Goal: Feedback & Contribution: Contribute content

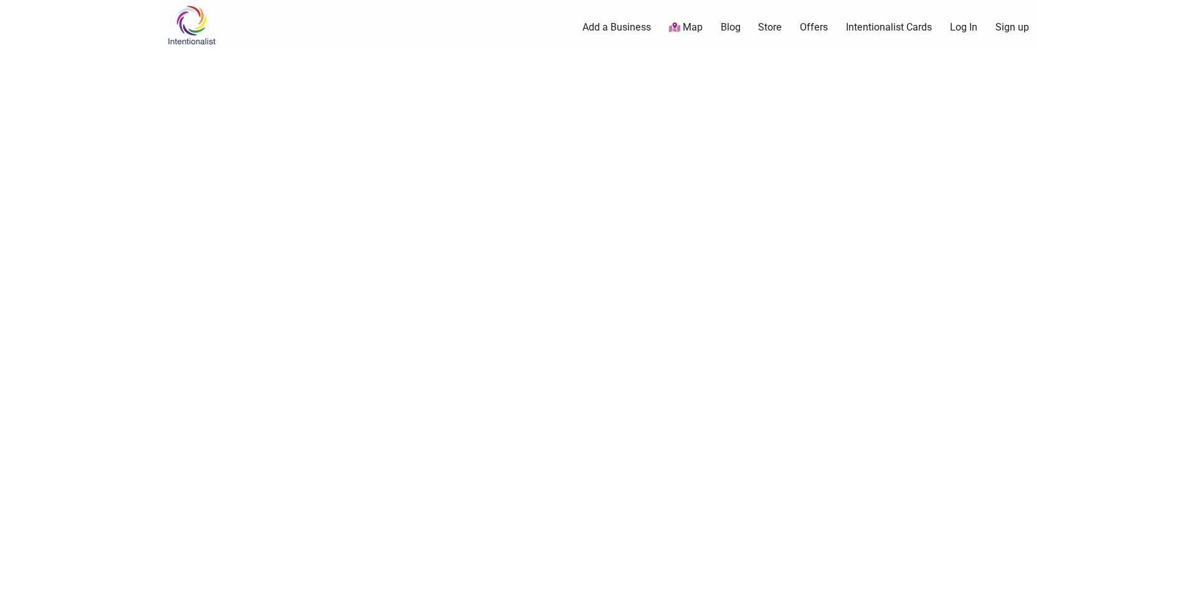
click at [613, 22] on link "Add a Business" at bounding box center [616, 28] width 69 height 14
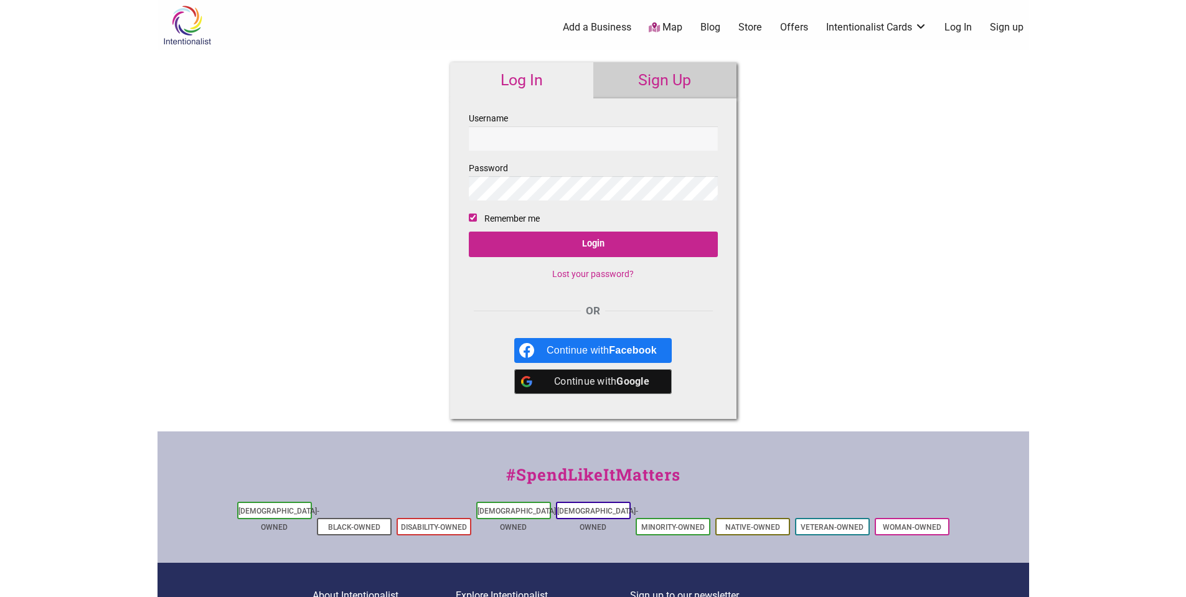
click at [600, 27] on link "Add a Business" at bounding box center [597, 28] width 69 height 14
click at [666, 80] on link "Sign Up" at bounding box center [665, 80] width 143 height 36
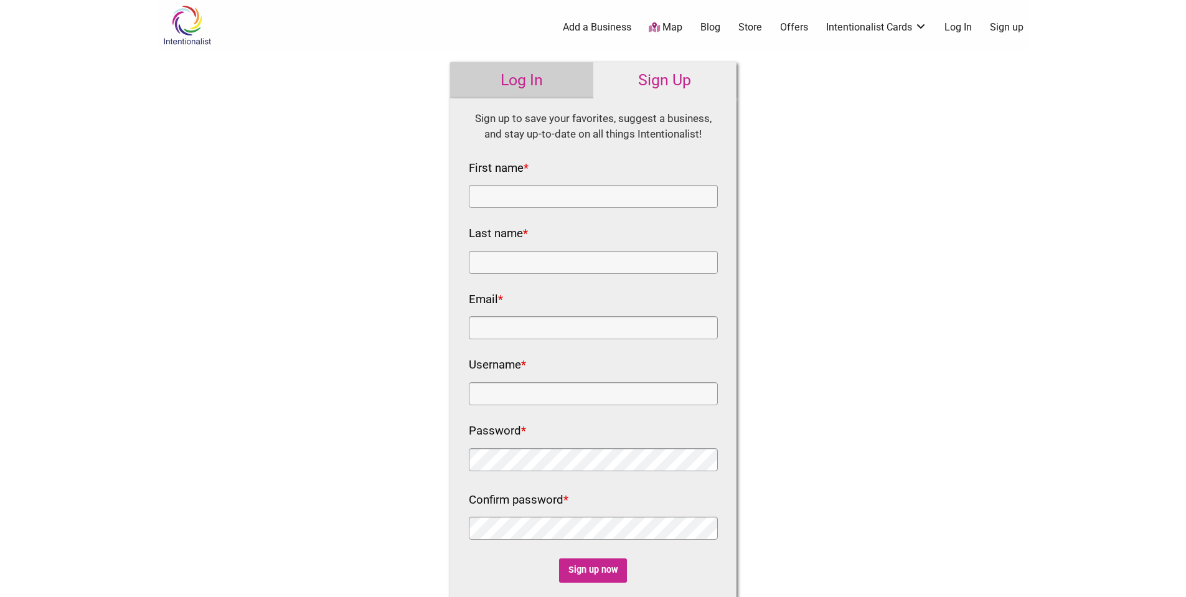
click at [508, 77] on link "Log In" at bounding box center [521, 80] width 143 height 36
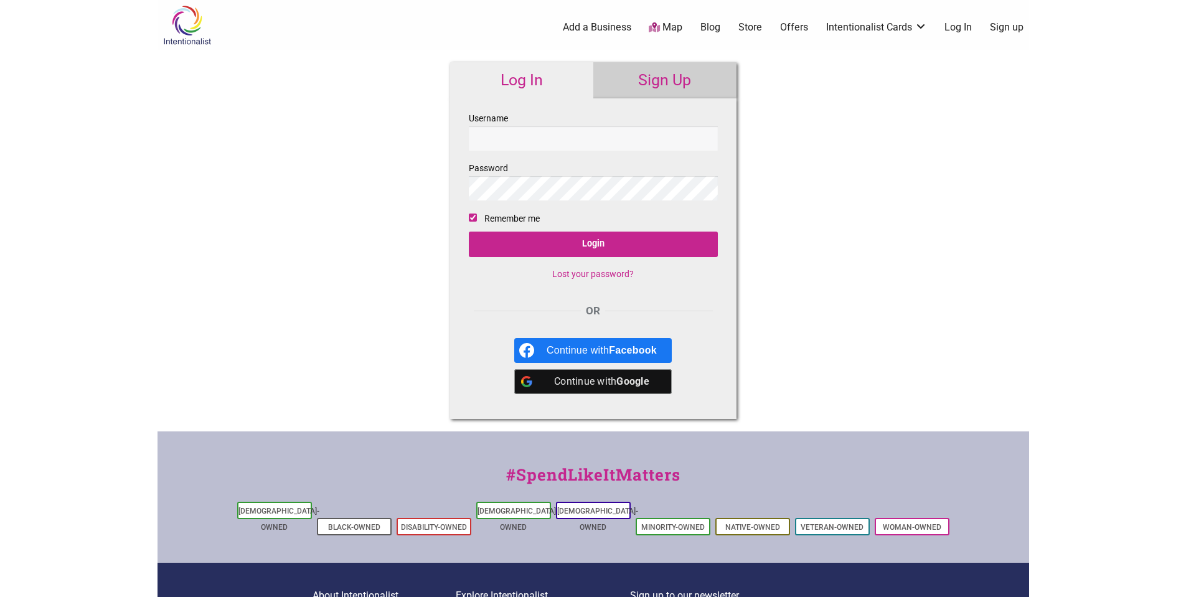
click at [623, 379] on b "Google" at bounding box center [633, 382] width 33 height 12
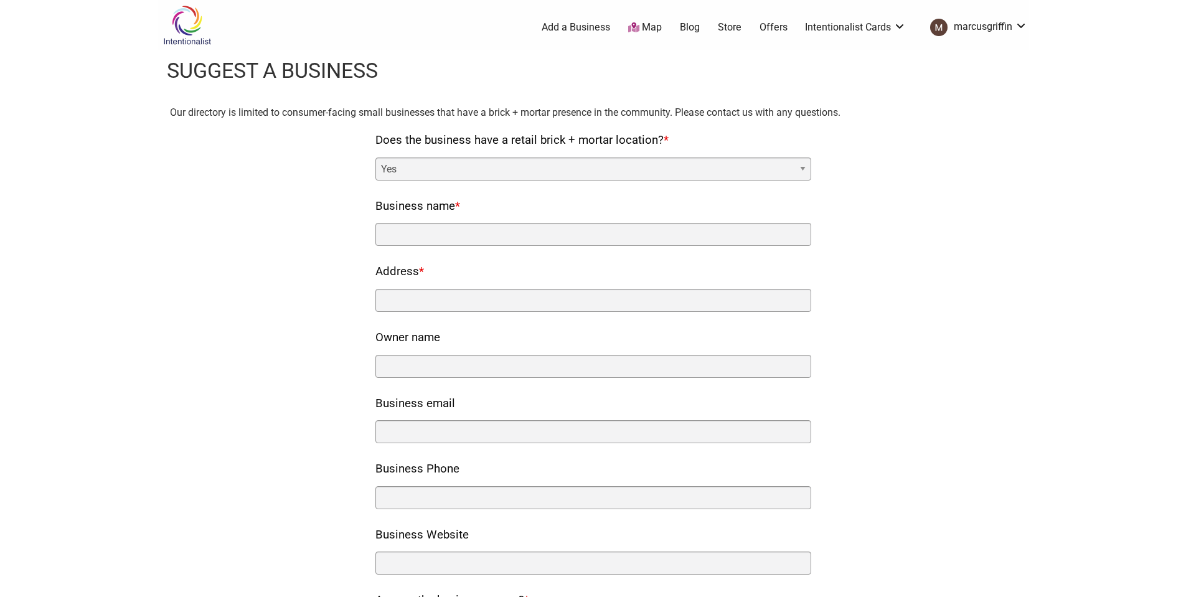
click at [772, 171] on select "Yes No" at bounding box center [594, 169] width 436 height 23
click at [380, 158] on select "Yes No" at bounding box center [594, 169] width 436 height 23
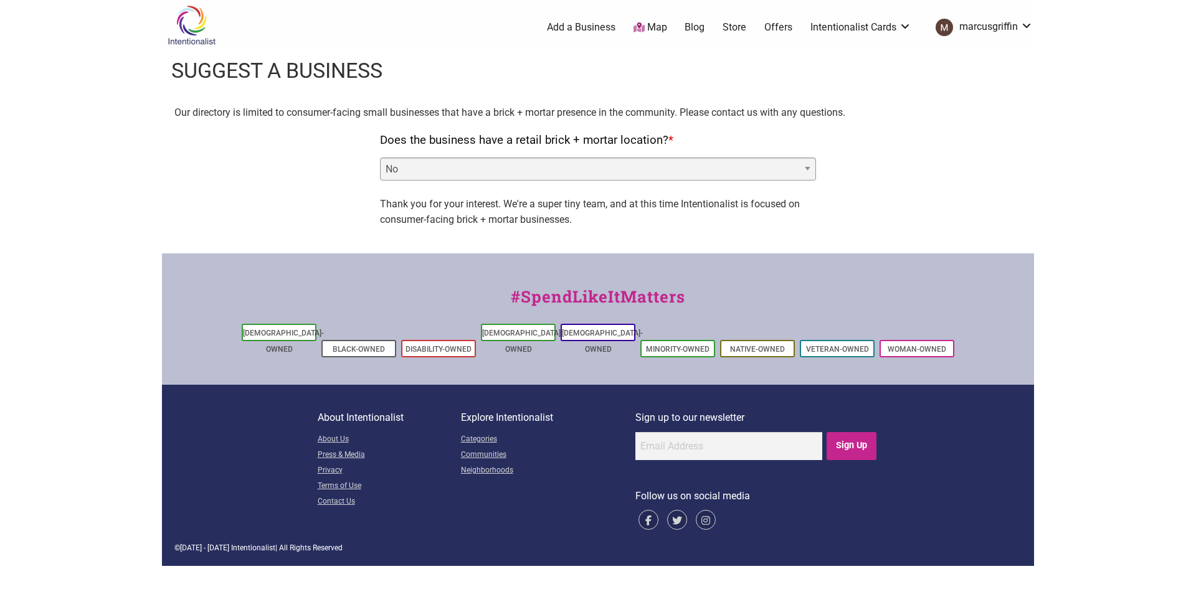
click at [766, 167] on select "Yes No" at bounding box center [598, 169] width 436 height 23
select select "yes"
click at [380, 158] on select "Yes No" at bounding box center [598, 169] width 436 height 23
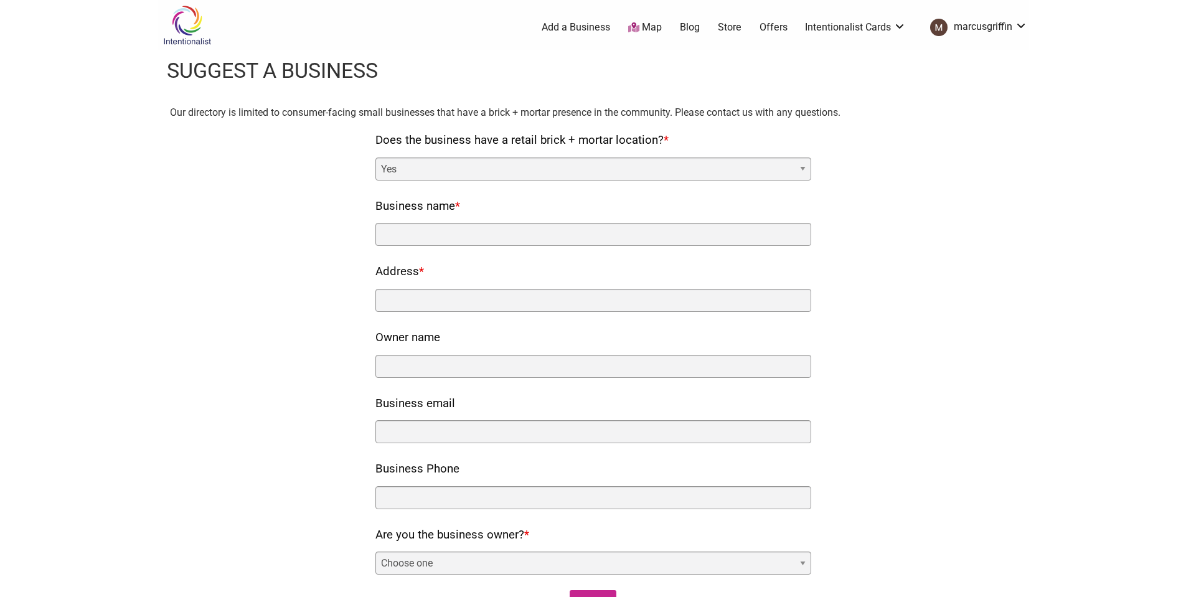
click at [726, 27] on link "Store" at bounding box center [730, 28] width 24 height 14
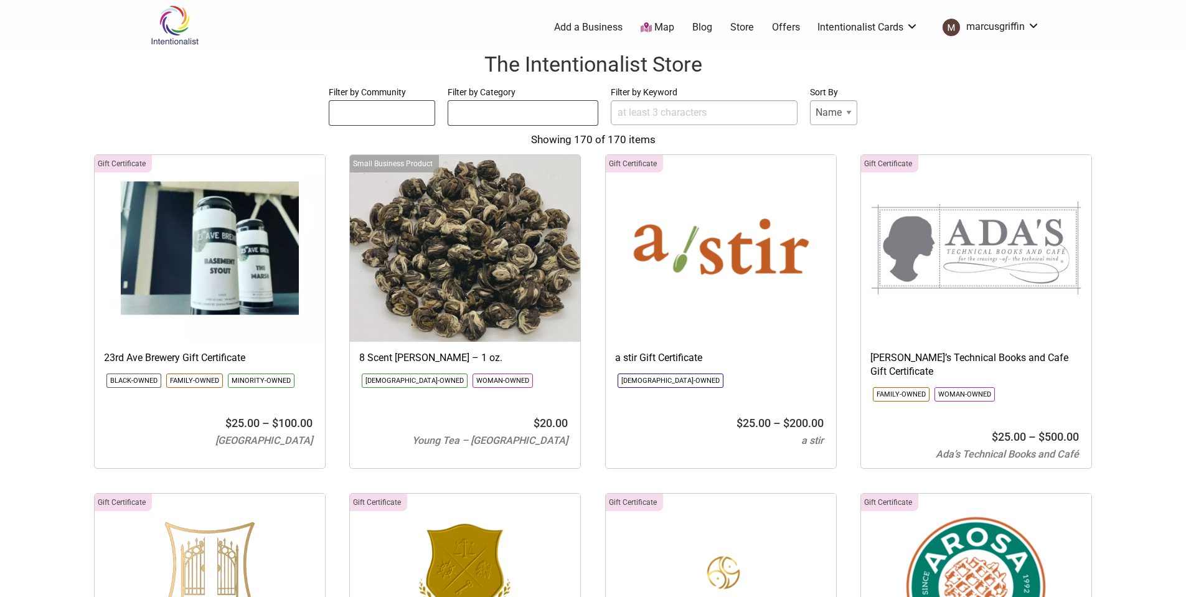
select select
click at [670, 26] on link "Map" at bounding box center [658, 28] width 34 height 14
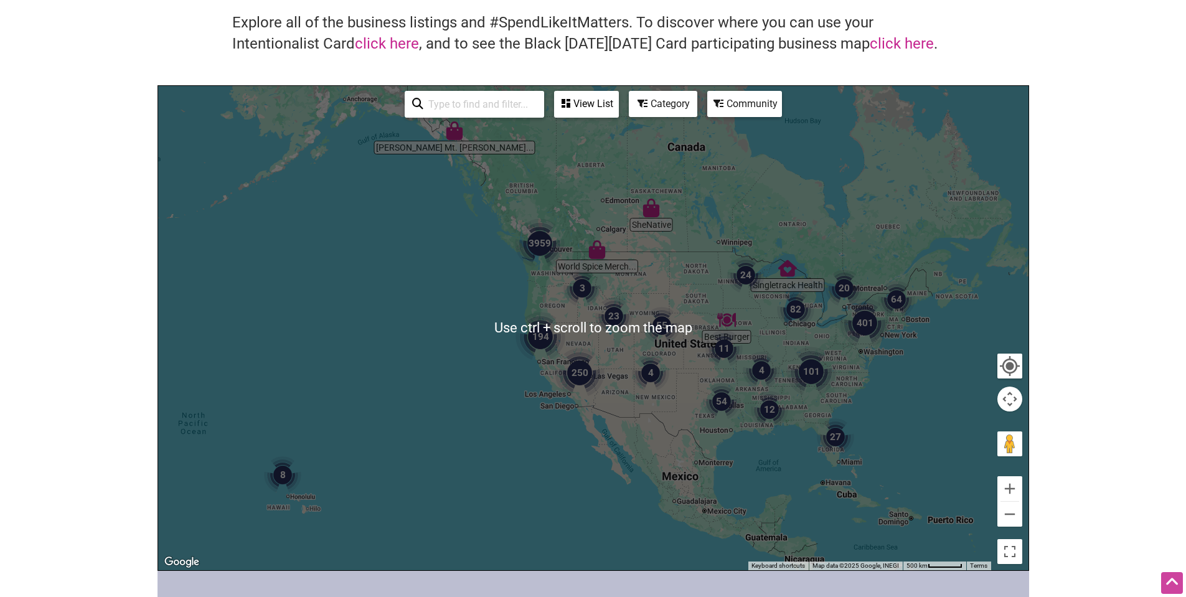
scroll to position [104, 0]
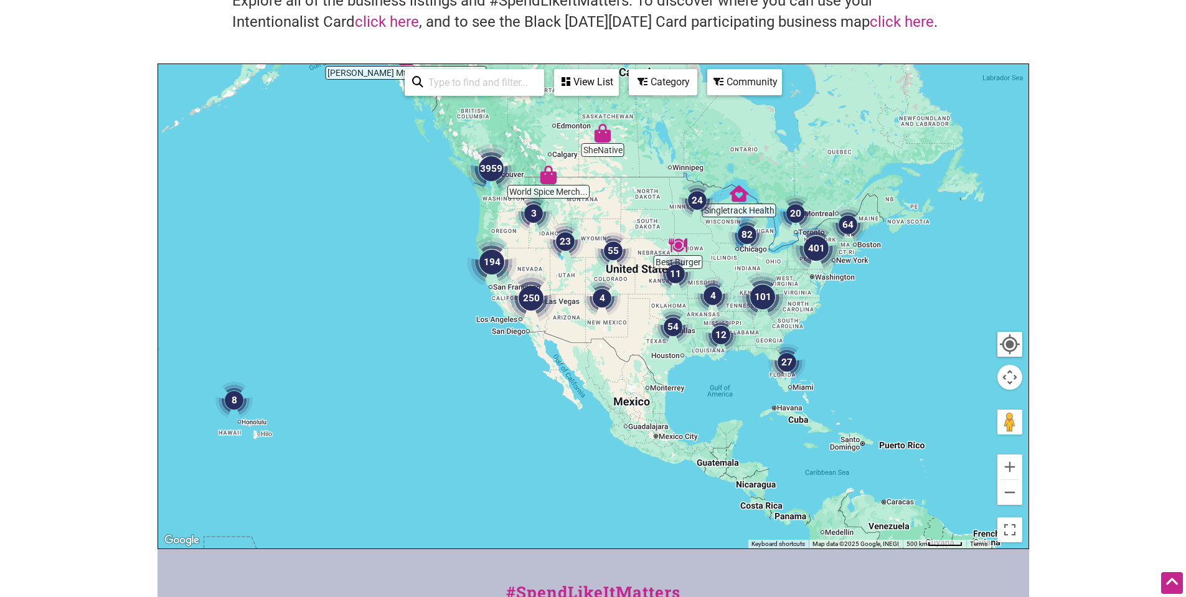
drag, startPoint x: 887, startPoint y: 427, endPoint x: 826, endPoint y: 370, distance: 83.3
click at [826, 370] on div at bounding box center [593, 306] width 871 height 485
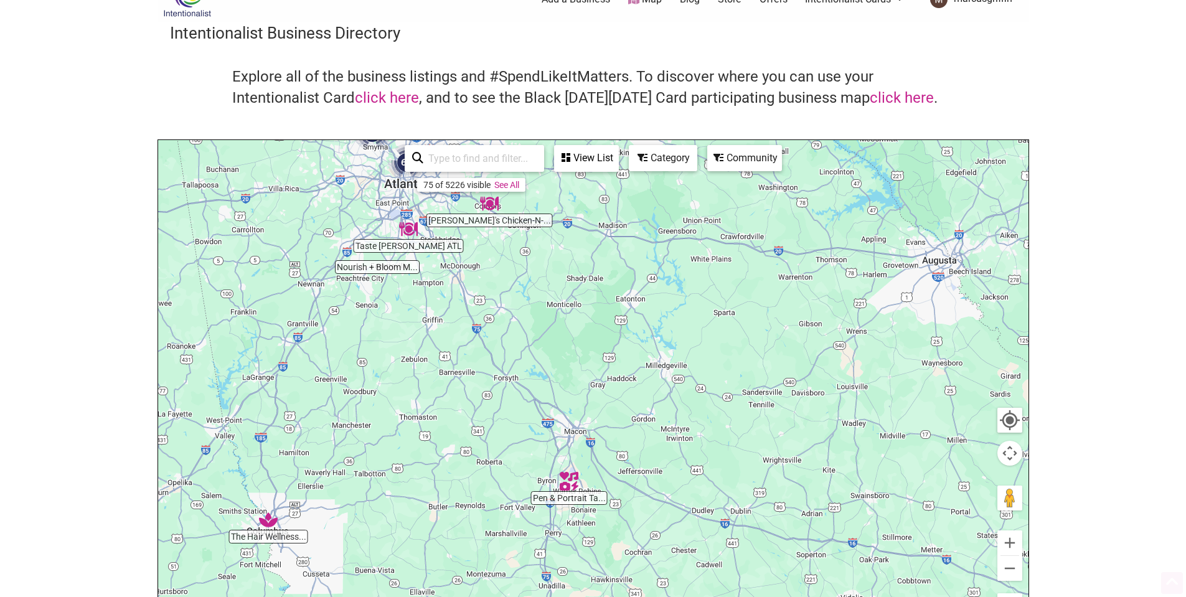
scroll to position [0, 0]
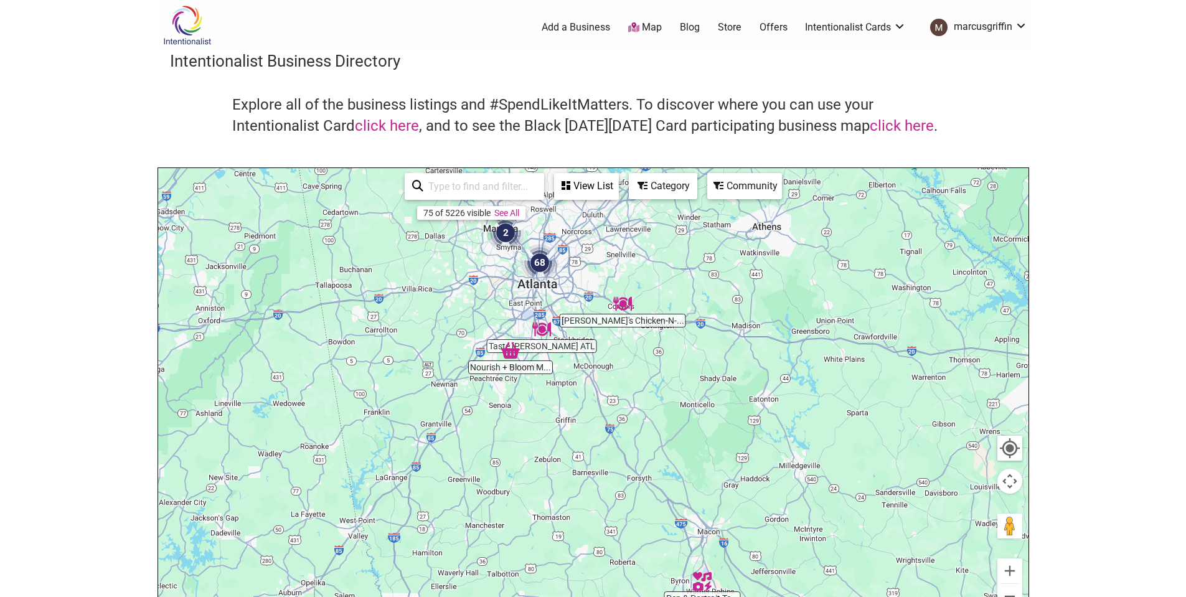
drag, startPoint x: 580, startPoint y: 331, endPoint x: 714, endPoint y: 404, distance: 152.2
click at [714, 404] on div at bounding box center [593, 410] width 871 height 485
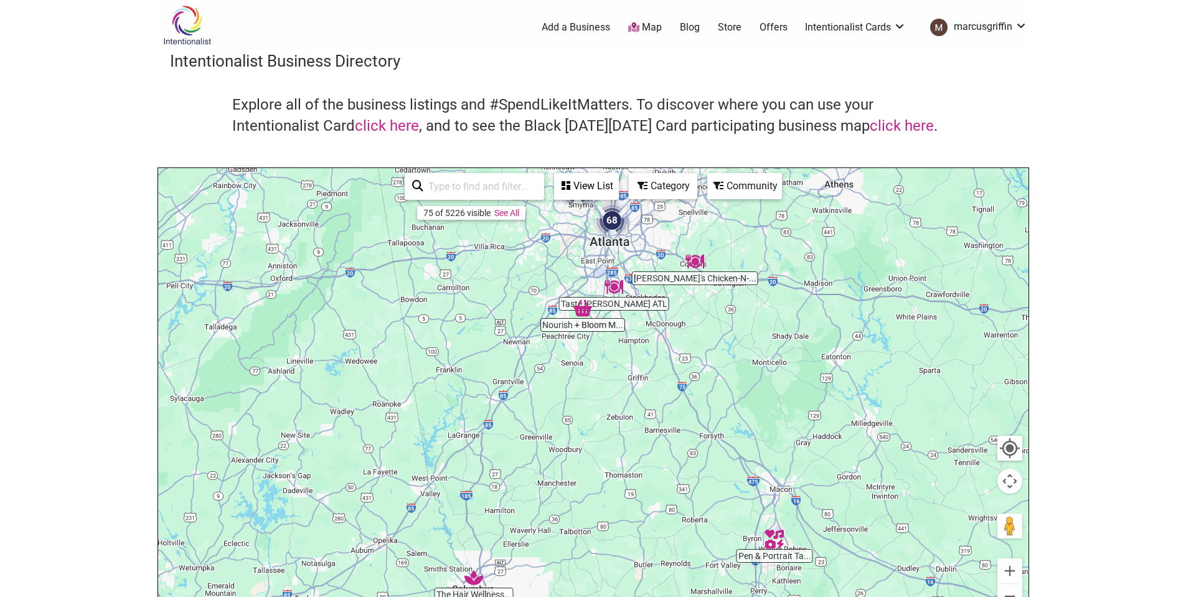
drag, startPoint x: 649, startPoint y: 419, endPoint x: 723, endPoint y: 369, distance: 89.0
click at [723, 369] on div at bounding box center [593, 410] width 871 height 485
click at [687, 25] on link "Blog" at bounding box center [690, 28] width 20 height 14
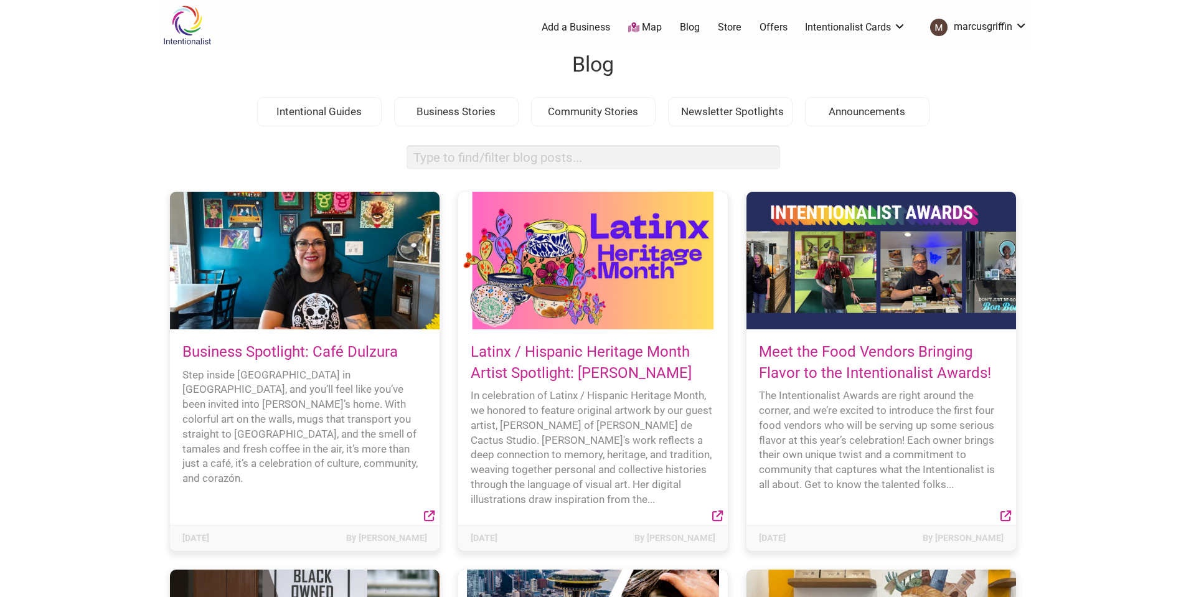
click at [727, 29] on link "Store" at bounding box center [730, 28] width 24 height 14
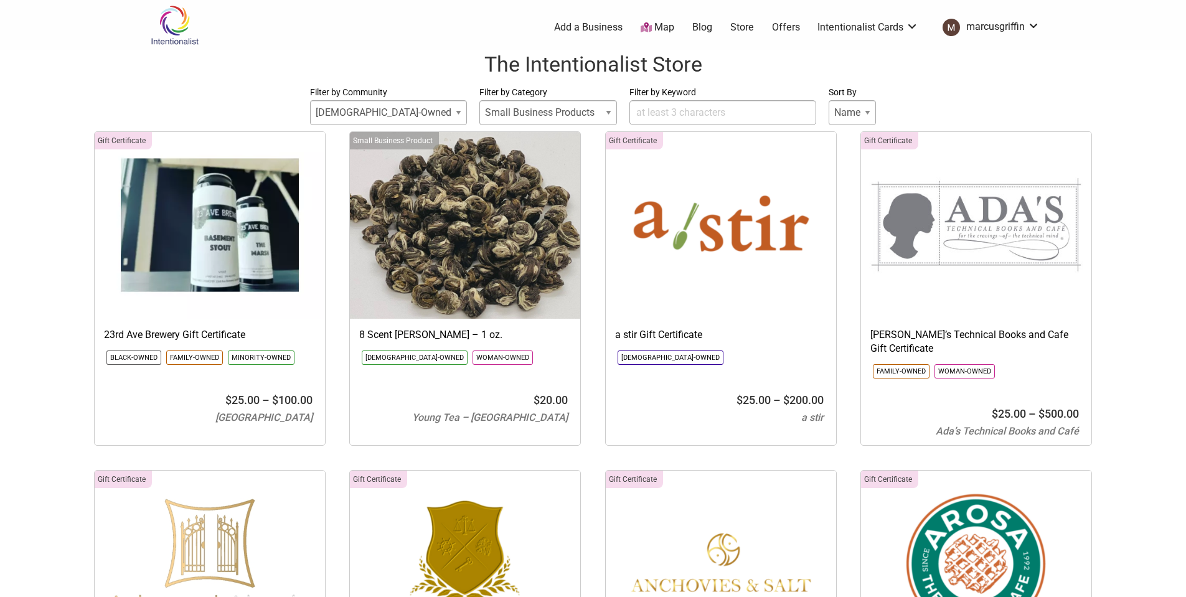
select select
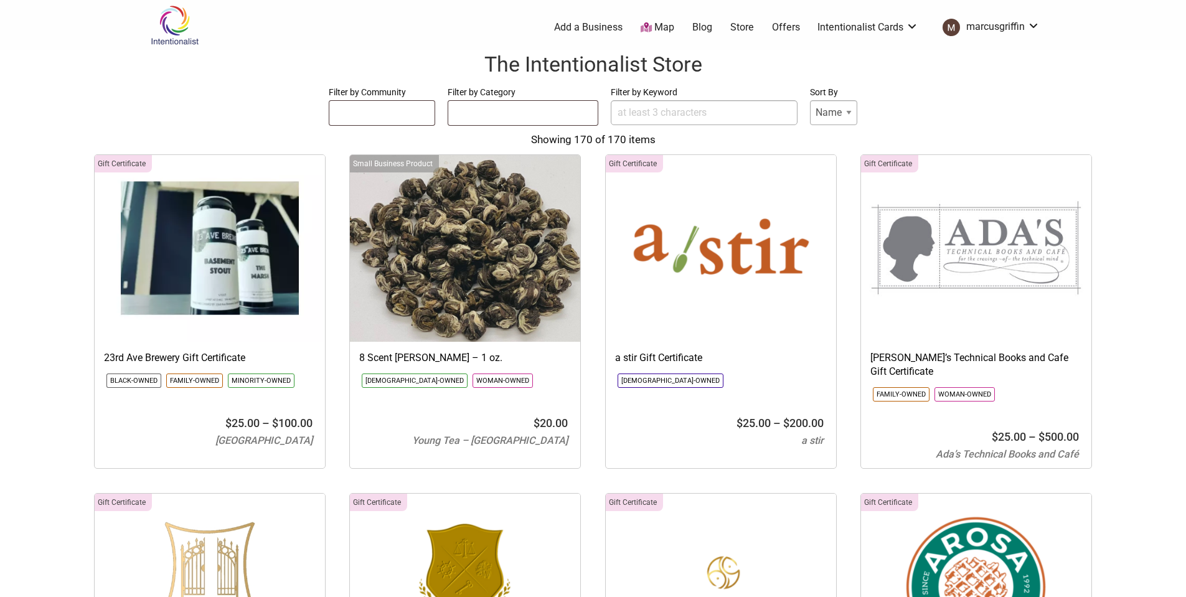
click at [698, 113] on input "Filter by Keyword" at bounding box center [704, 112] width 187 height 25
type input "dumpster"
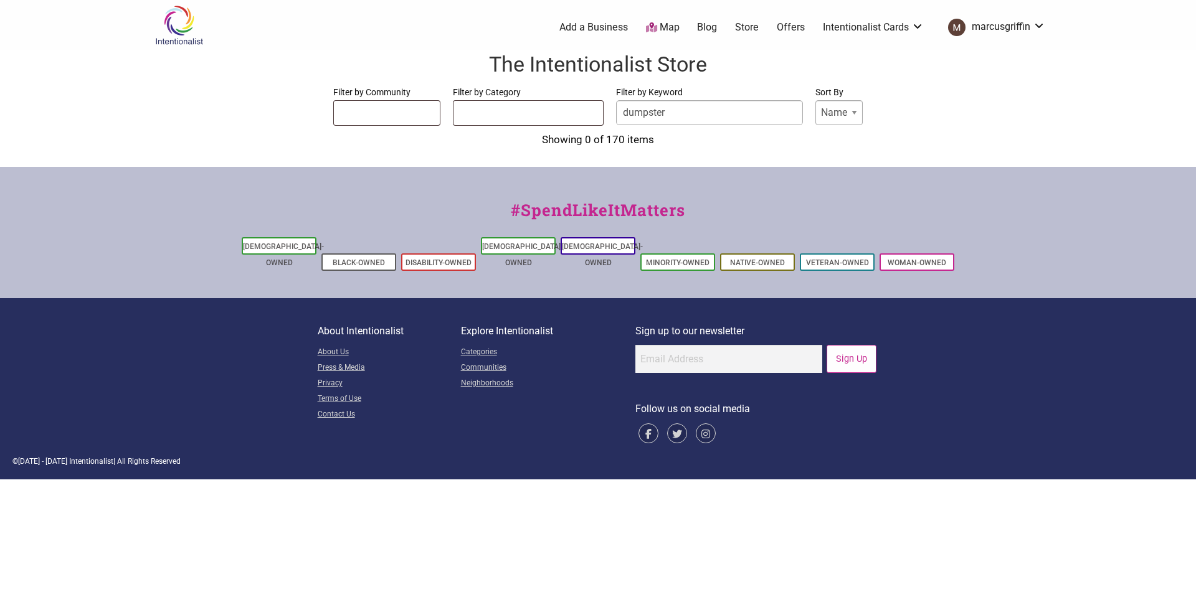
click at [396, 115] on ul at bounding box center [387, 111] width 106 height 20
click at [767, 81] on div "The Intentionalist Store Filter by Community Asian-Owned Black-Owned Disability…" at bounding box center [598, 102] width 1196 height 105
click at [712, 115] on input "dumpster" at bounding box center [709, 112] width 187 height 25
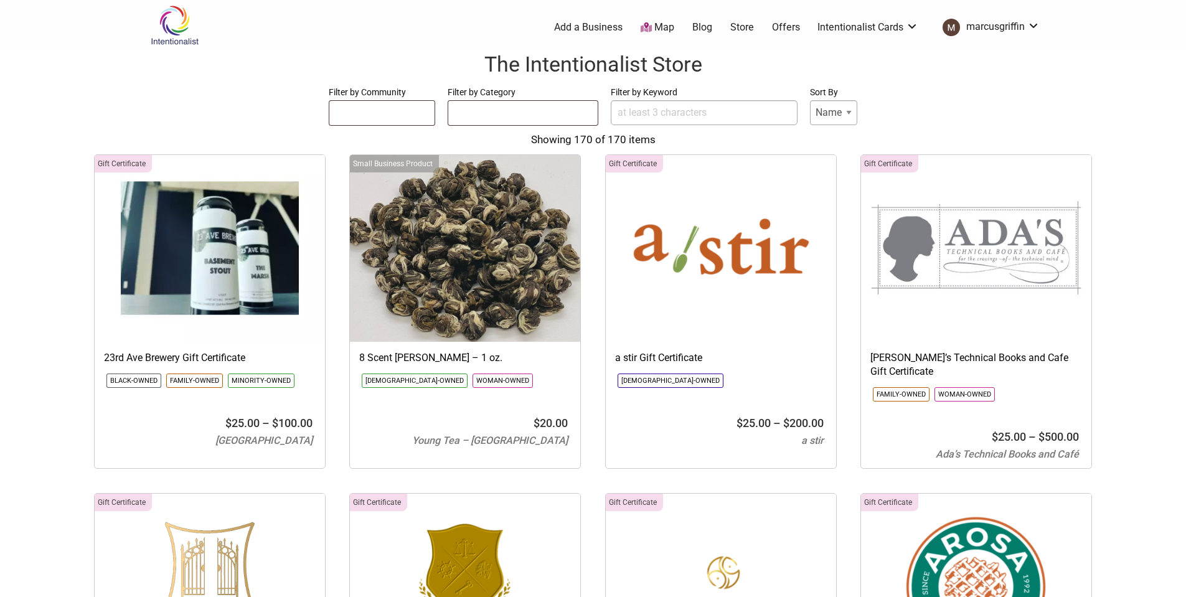
click at [384, 108] on ul at bounding box center [382, 111] width 106 height 20
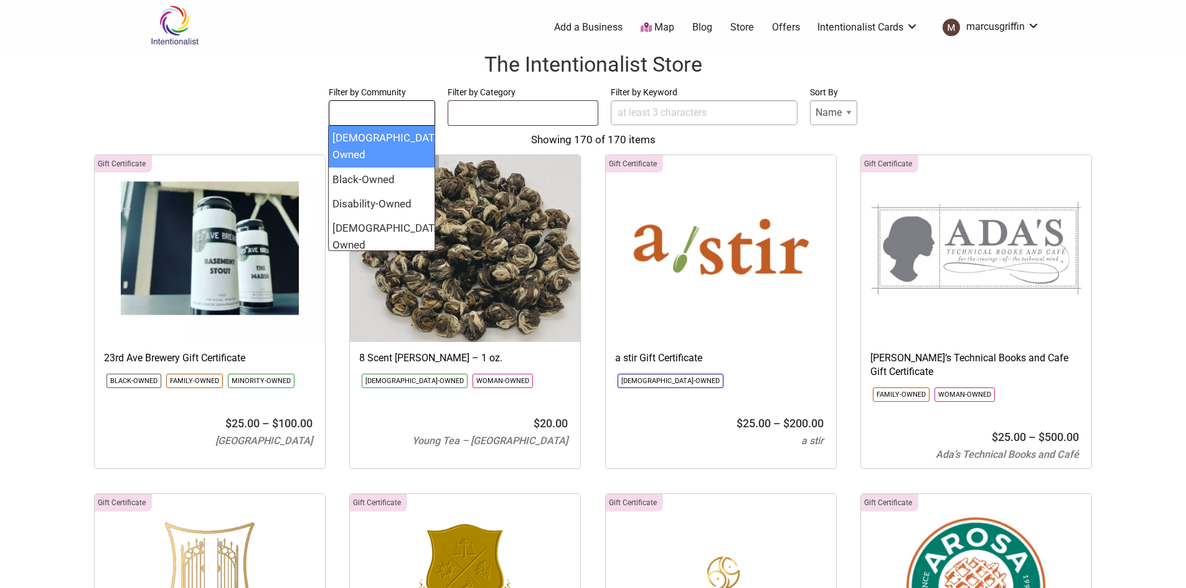
click at [533, 117] on ul at bounding box center [522, 111] width 149 height 20
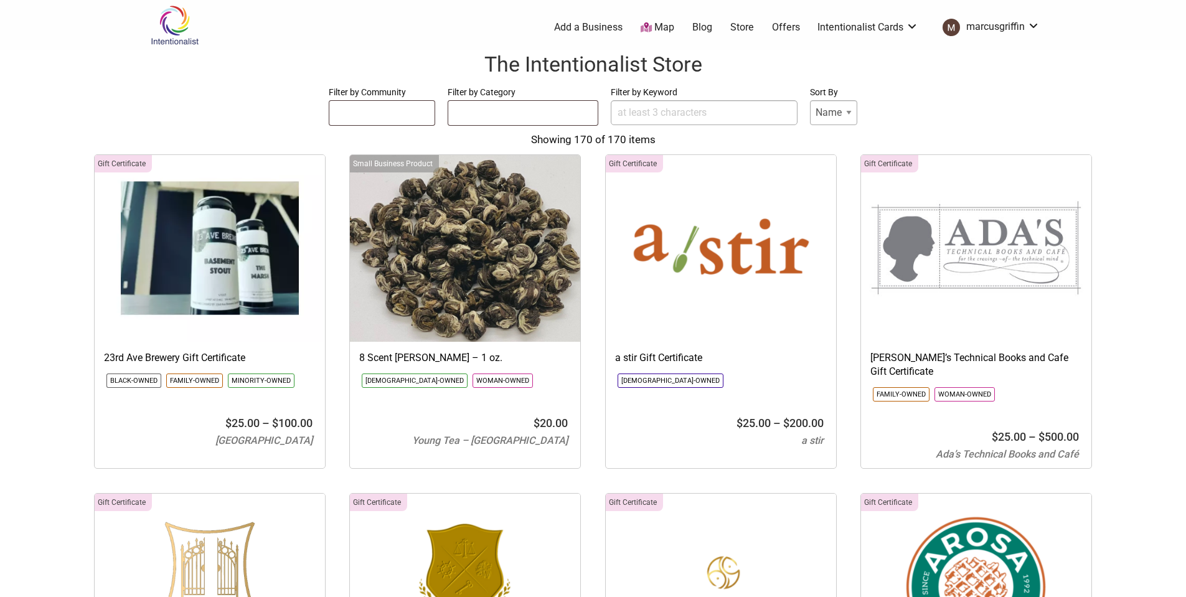
click at [875, 100] on form "Filter by Community Asian-Owned Black-Owned Disability-Owned Latino-Owned LGBTQ…" at bounding box center [592, 106] width 1161 height 42
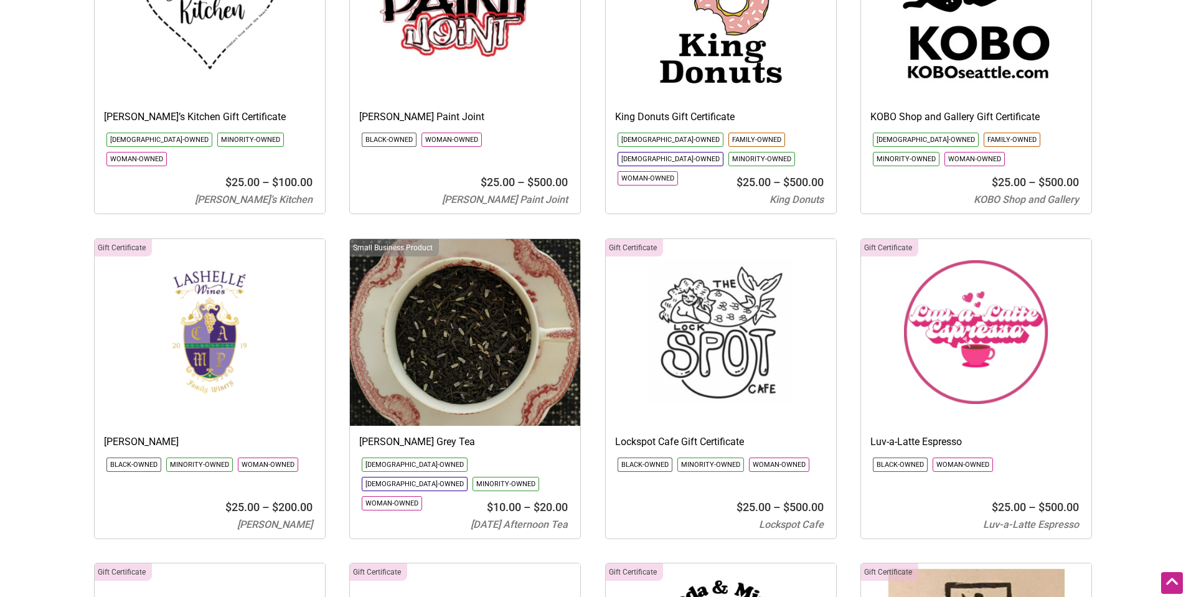
scroll to position [5992, 0]
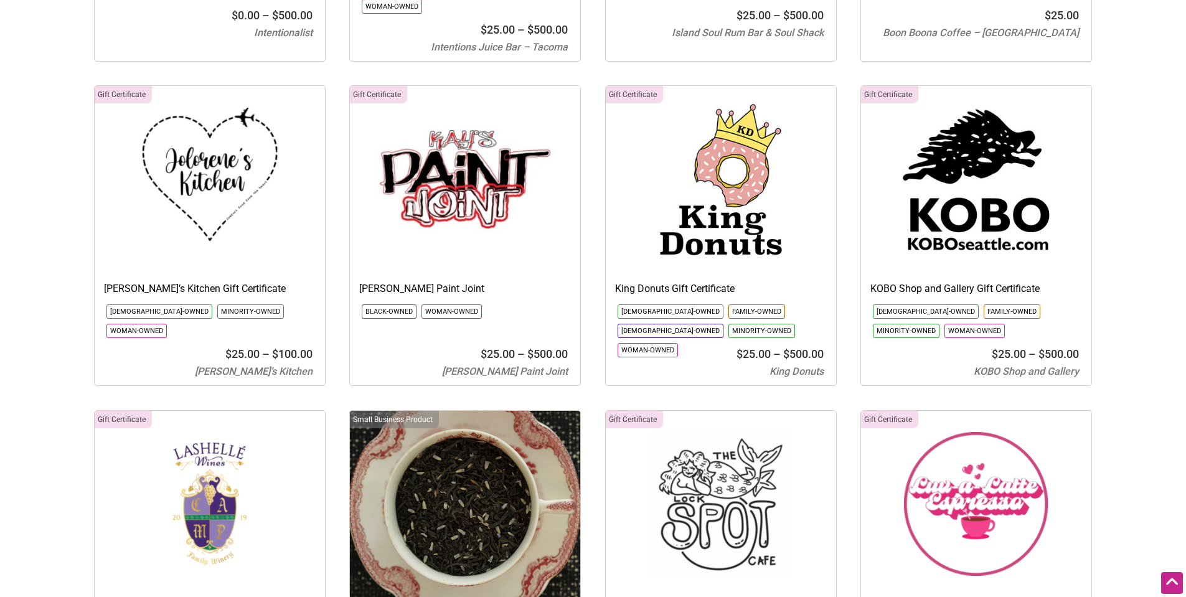
click at [734, 156] on img at bounding box center [721, 179] width 230 height 187
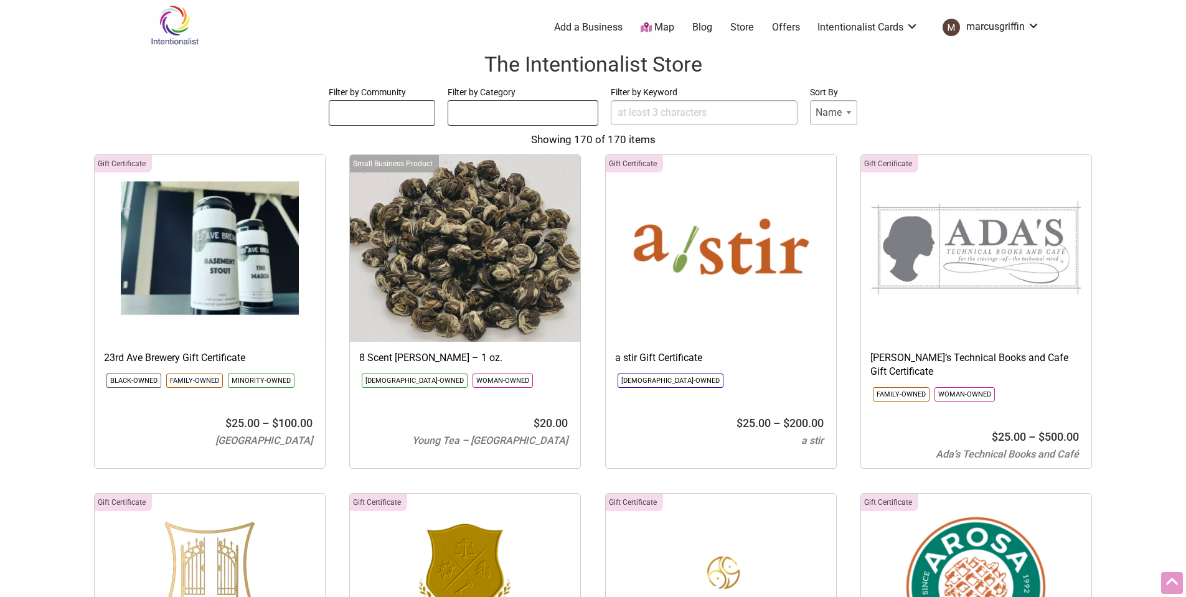
select select
click at [650, 23] on icon at bounding box center [646, 27] width 11 height 10
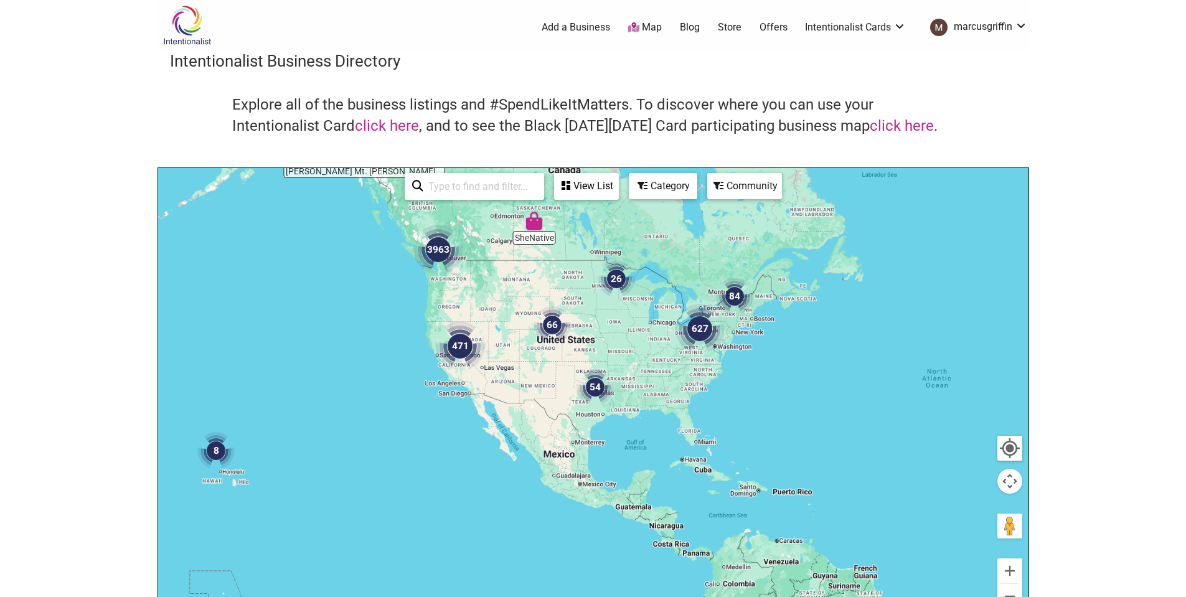
drag, startPoint x: 841, startPoint y: 468, endPoint x: 729, endPoint y: 367, distance: 150.9
click at [729, 367] on div at bounding box center [593, 410] width 871 height 485
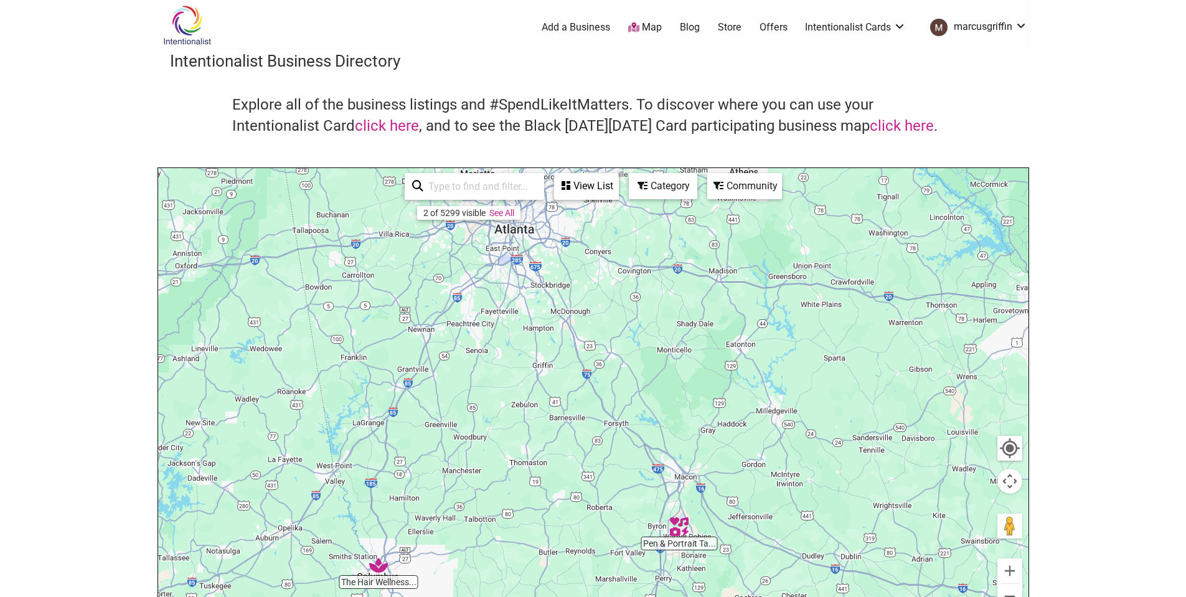
drag, startPoint x: 584, startPoint y: 288, endPoint x: 707, endPoint y: 465, distance: 215.3
click at [707, 465] on div "To navigate, press the arrow keys." at bounding box center [593, 410] width 871 height 485
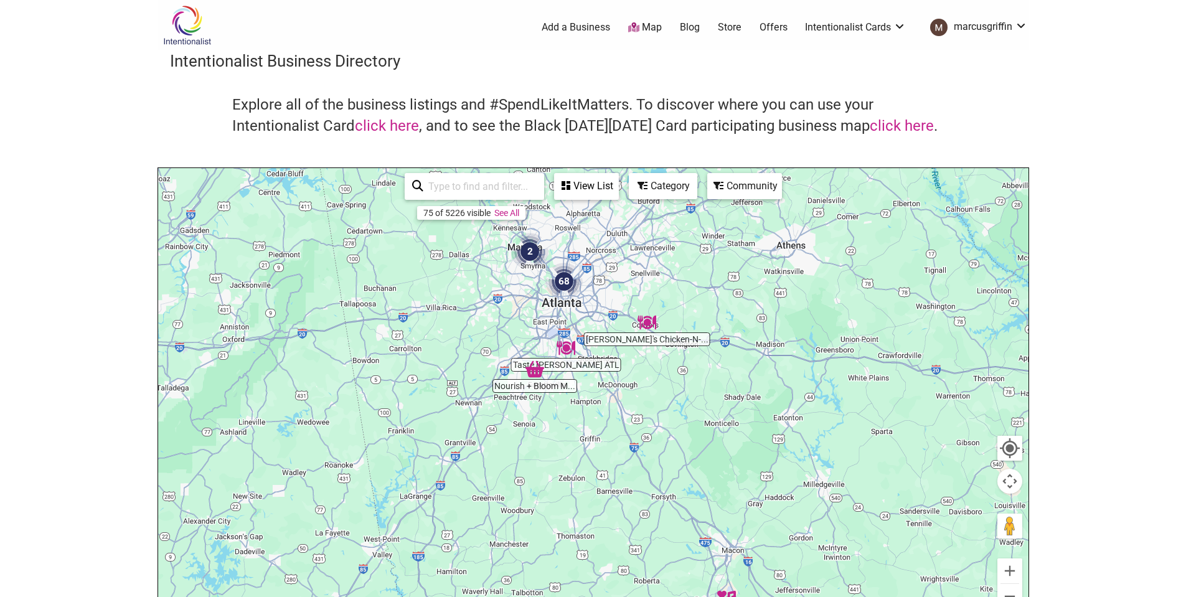
drag, startPoint x: 641, startPoint y: 331, endPoint x: 690, endPoint y: 408, distance: 91.2
click at [690, 408] on div "To navigate, press the arrow keys." at bounding box center [593, 410] width 871 height 485
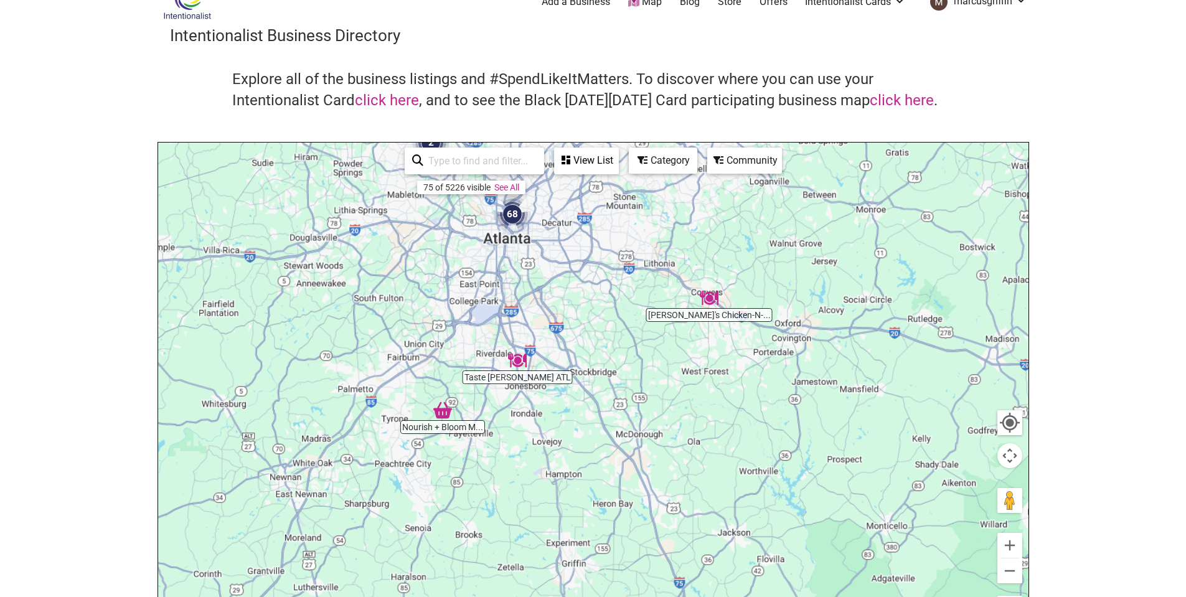
drag, startPoint x: 603, startPoint y: 349, endPoint x: 602, endPoint y: 371, distance: 21.8
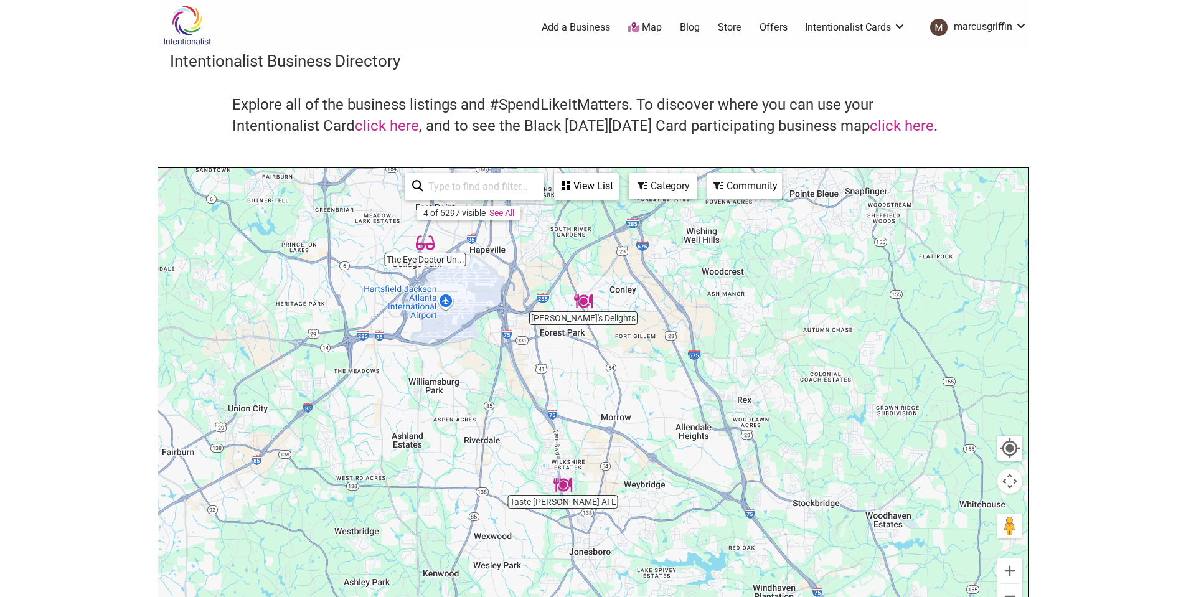
drag, startPoint x: 607, startPoint y: 382, endPoint x: 860, endPoint y: 420, distance: 256.3
click at [860, 420] on div "To navigate, press the arrow keys." at bounding box center [593, 410] width 871 height 485
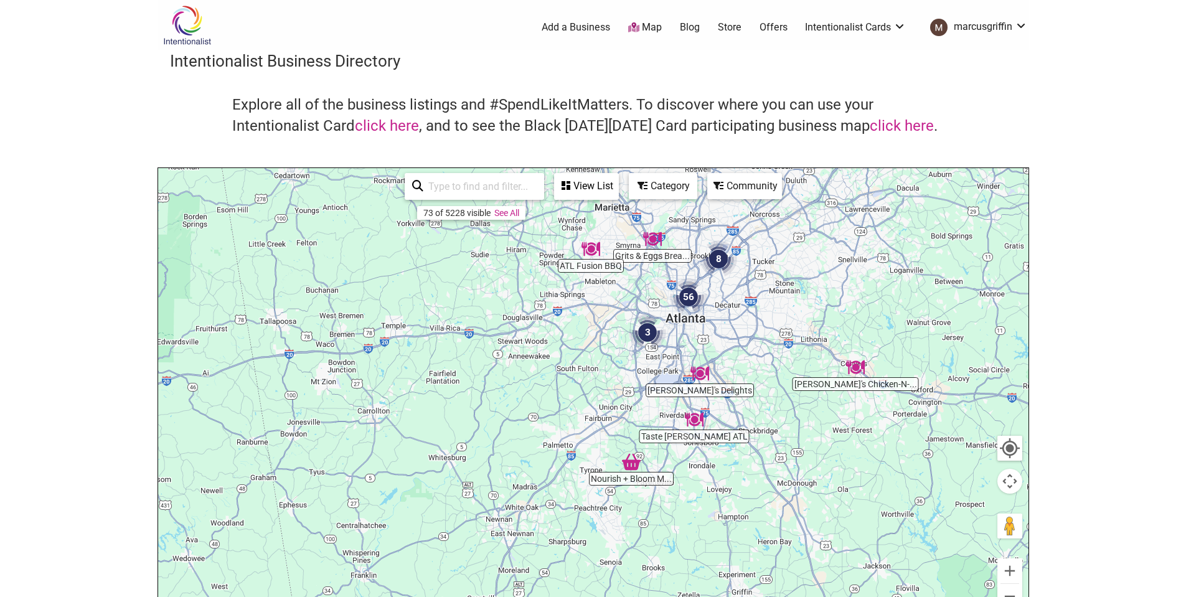
click at [648, 333] on img "3" at bounding box center [647, 332] width 37 height 37
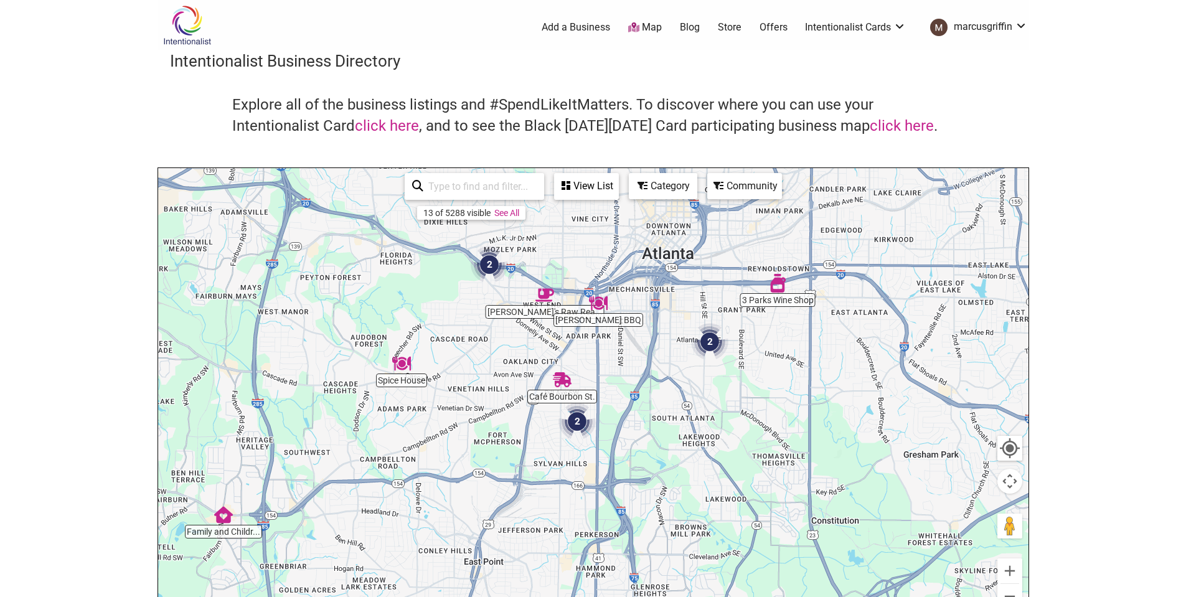
drag, startPoint x: 769, startPoint y: 396, endPoint x: 516, endPoint y: 498, distance: 272.5
click at [516, 498] on div "To navigate, press the arrow keys." at bounding box center [593, 410] width 871 height 485
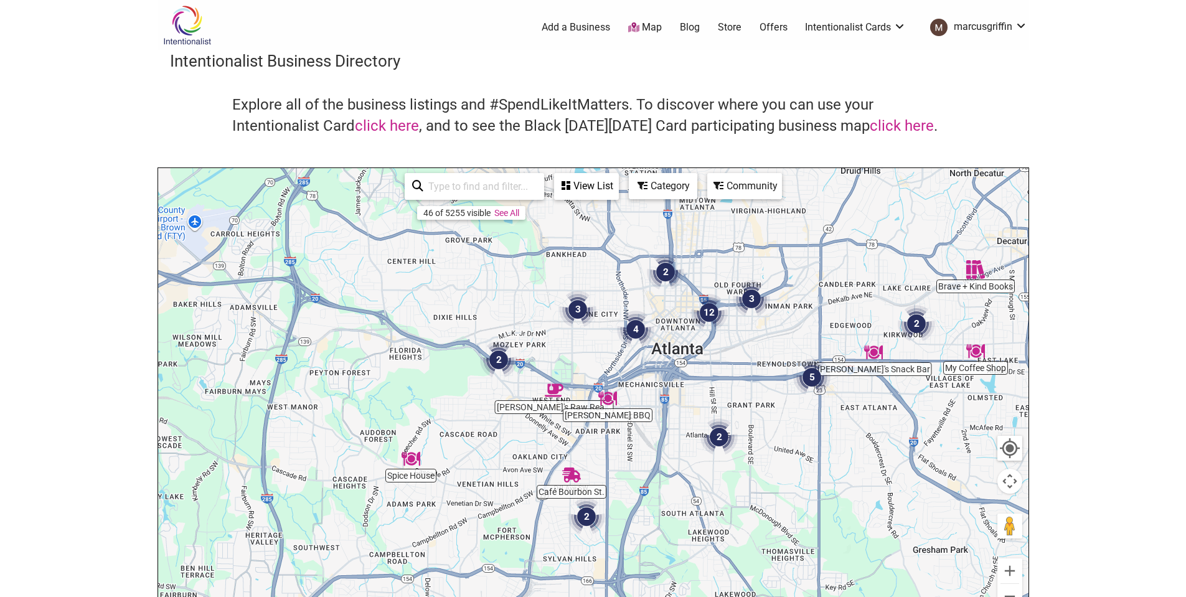
drag, startPoint x: 838, startPoint y: 379, endPoint x: 847, endPoint y: 476, distance: 97.0
click at [847, 476] on div "To navigate, press the arrow keys." at bounding box center [593, 410] width 871 height 485
click at [714, 437] on img "2" at bounding box center [719, 437] width 37 height 37
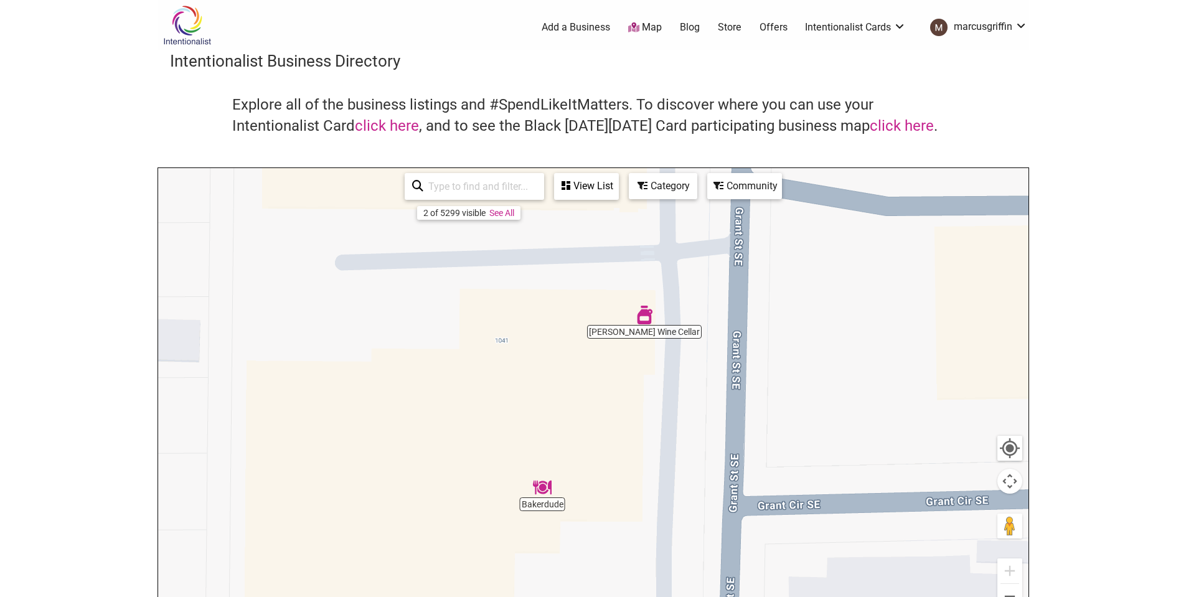
click at [496, 211] on link "See All" at bounding box center [502, 213] width 25 height 10
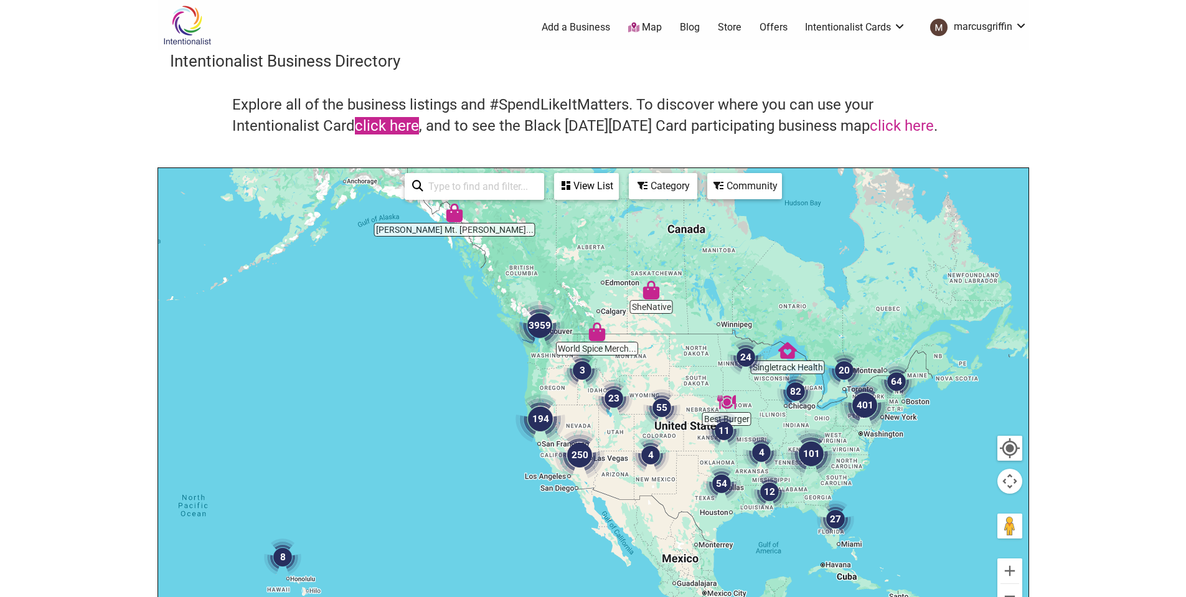
click at [402, 127] on link "click here" at bounding box center [387, 125] width 64 height 17
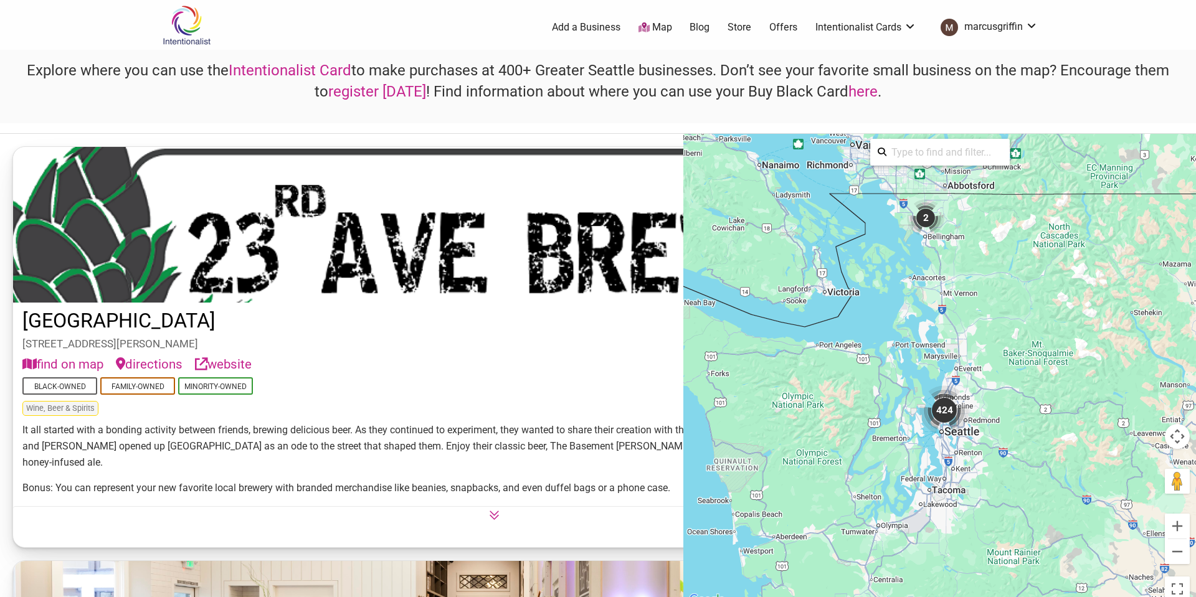
click at [909, 26] on link "Intentionalist Cards" at bounding box center [865, 28] width 101 height 14
click at [569, 29] on link "Add a Business" at bounding box center [586, 28] width 69 height 14
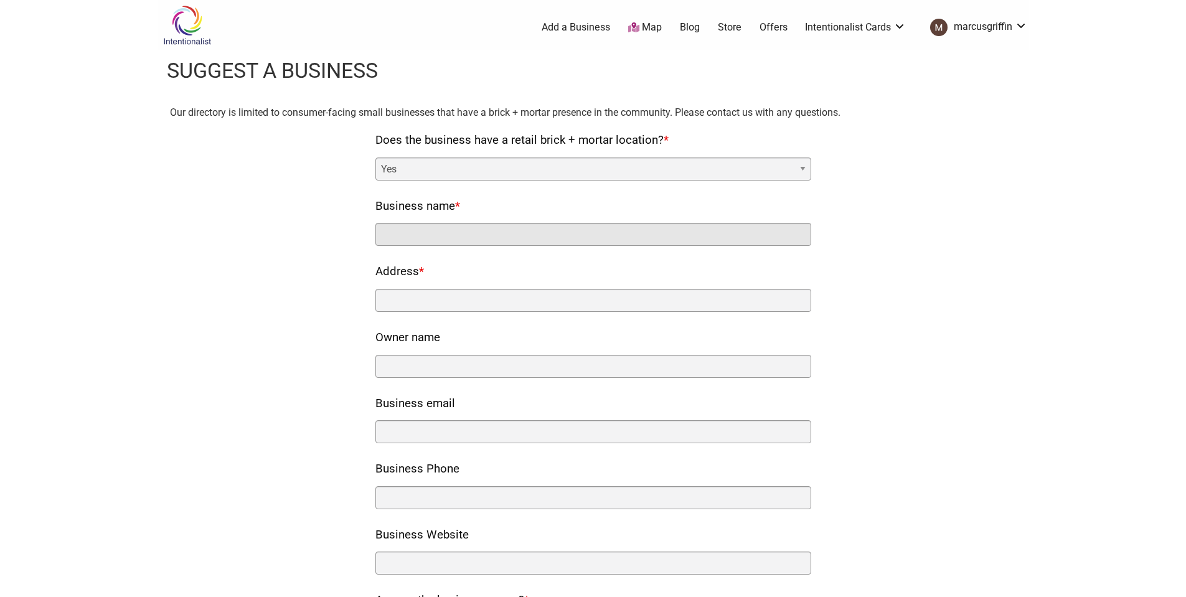
click at [494, 239] on input "Business name *" at bounding box center [594, 234] width 436 height 23
type input "Little Junkers"
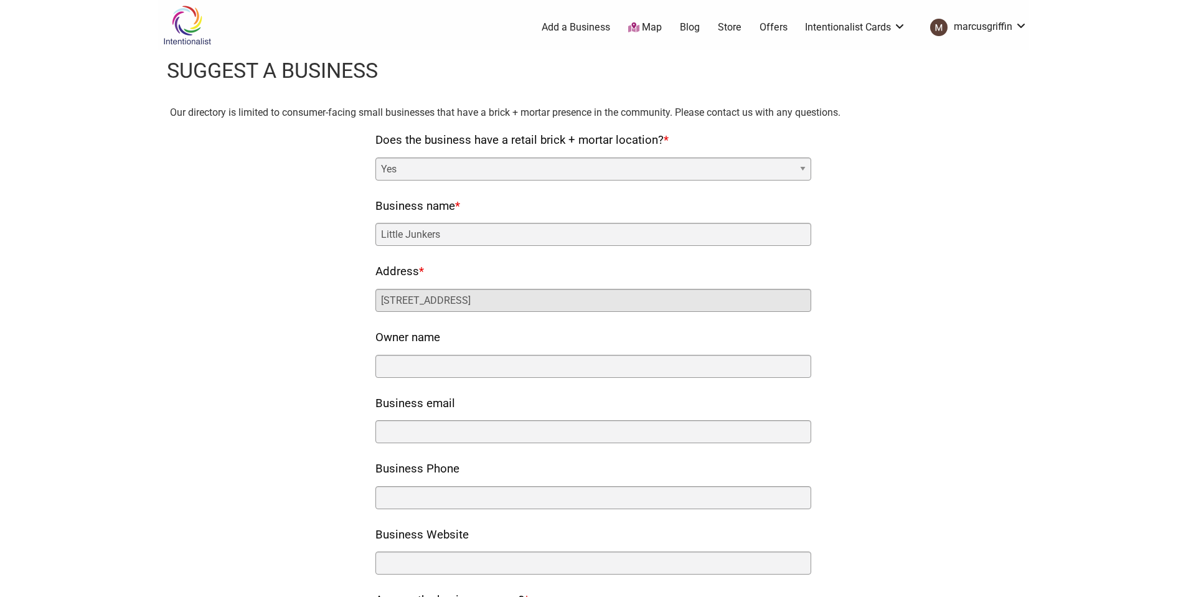
type input "[STREET_ADDRESS]"
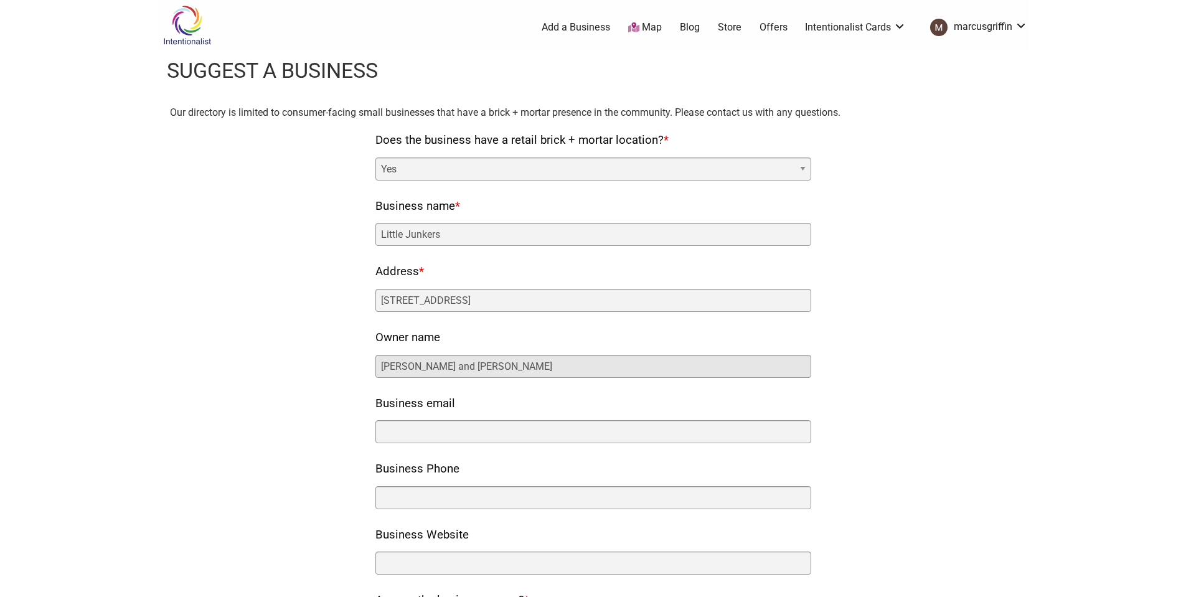
type input "[PERSON_NAME] and [PERSON_NAME]"
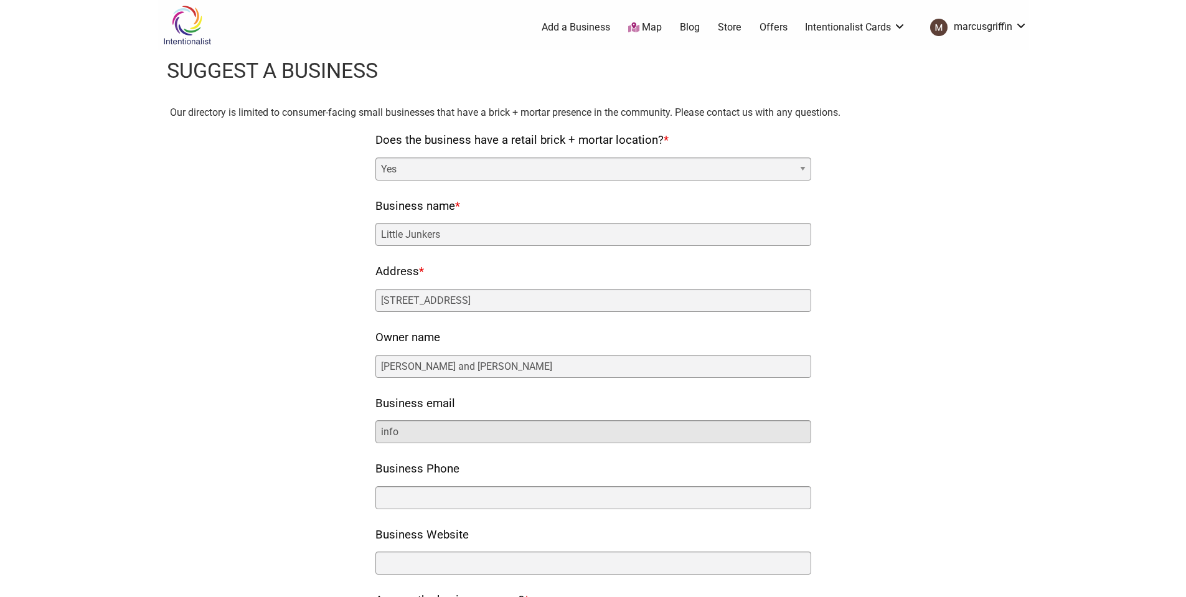
type input "[EMAIL_ADDRESS][DOMAIN_NAME]"
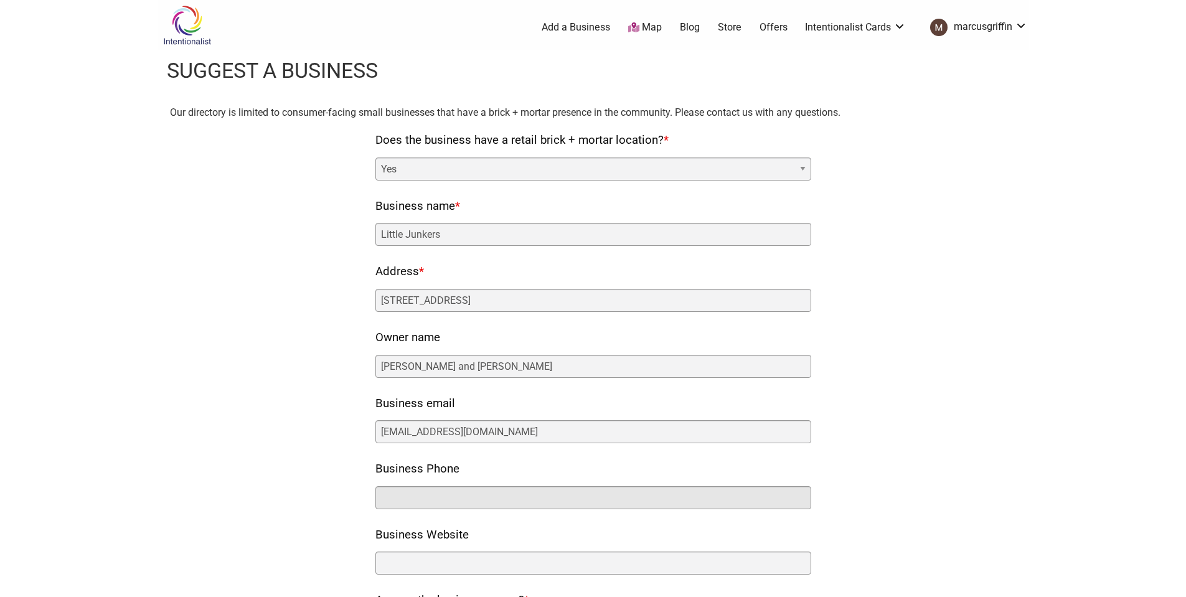
click at [477, 487] on input "Business Phone" at bounding box center [594, 497] width 436 height 23
type input "4705484733"
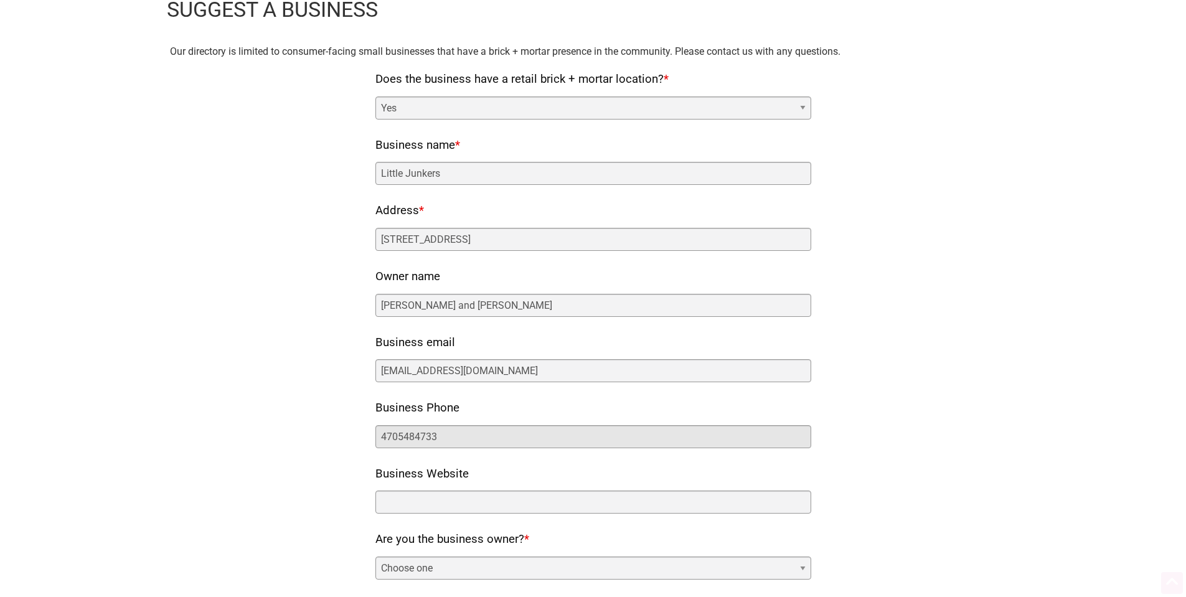
scroll to position [62, 0]
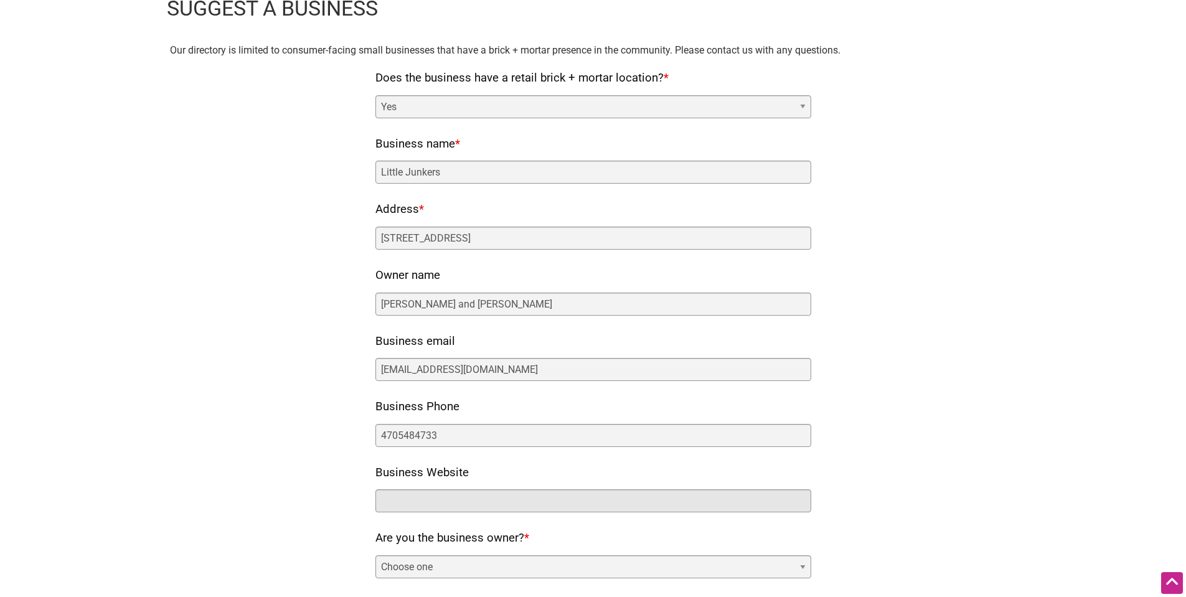
click at [443, 502] on input "Business Website" at bounding box center [594, 501] width 436 height 23
paste input "[URL][DOMAIN_NAME]"
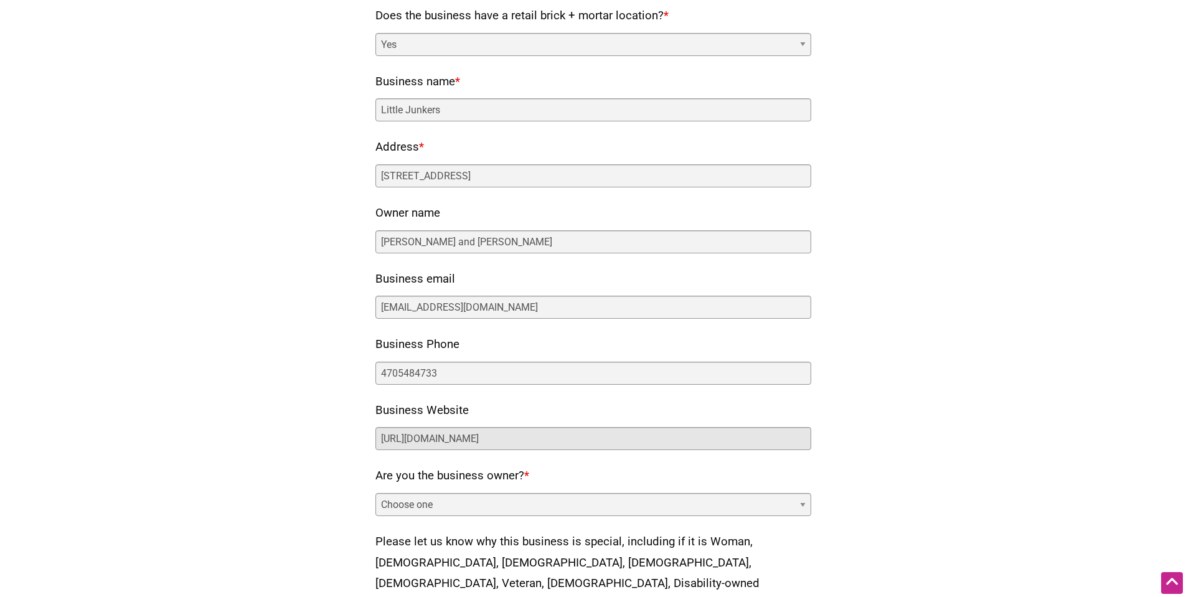
type input "[URL][DOMAIN_NAME]"
click at [536, 513] on select "Choose one Yes No" at bounding box center [594, 504] width 436 height 23
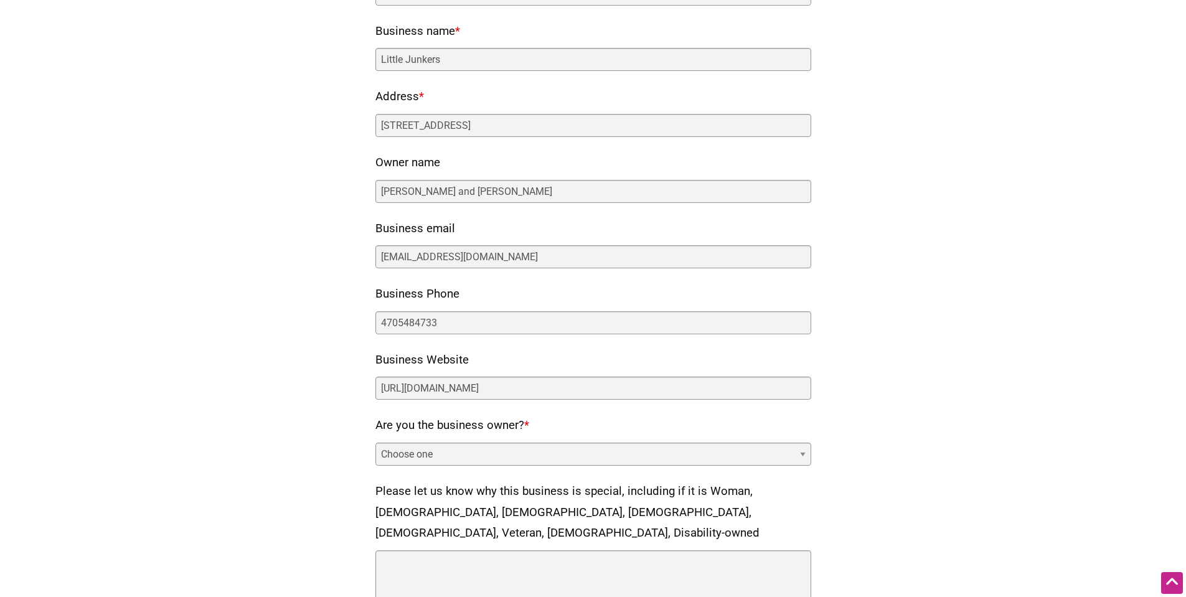
scroll to position [187, 0]
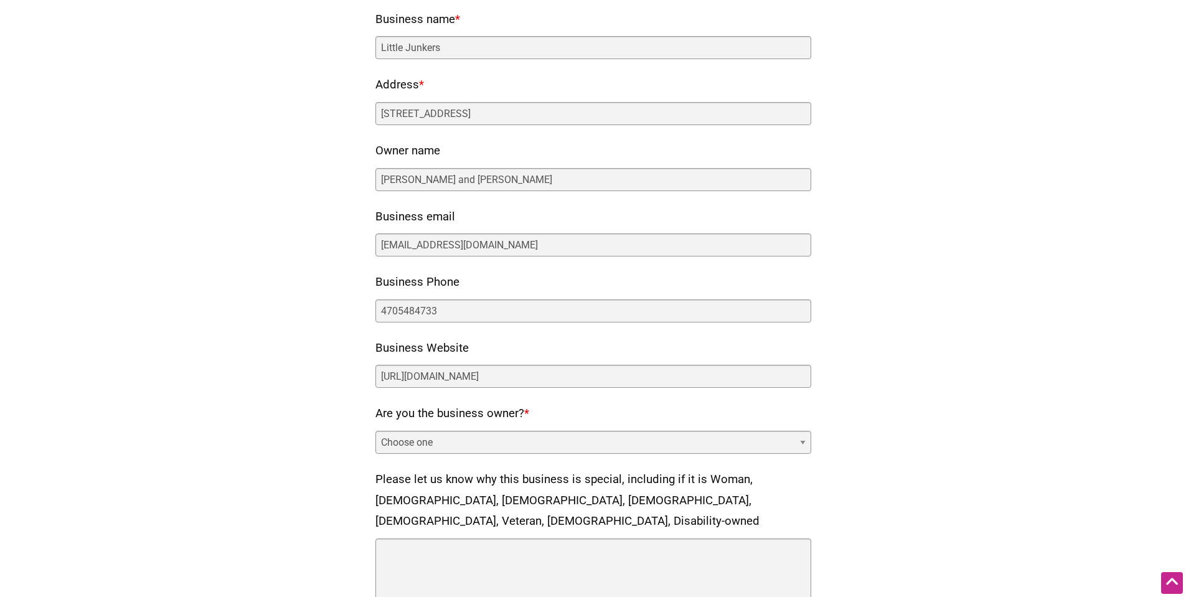
click at [442, 448] on select "Choose one Yes No" at bounding box center [594, 442] width 436 height 23
select select "yes"
click at [376, 431] on select "Choose one Yes No" at bounding box center [594, 442] width 436 height 23
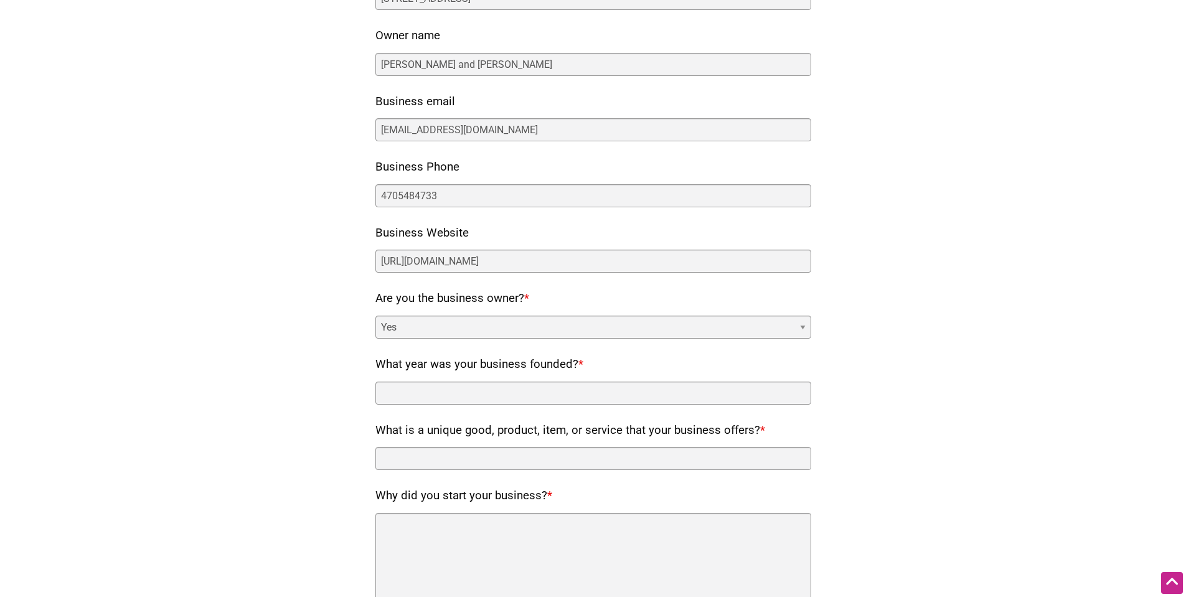
scroll to position [311, 0]
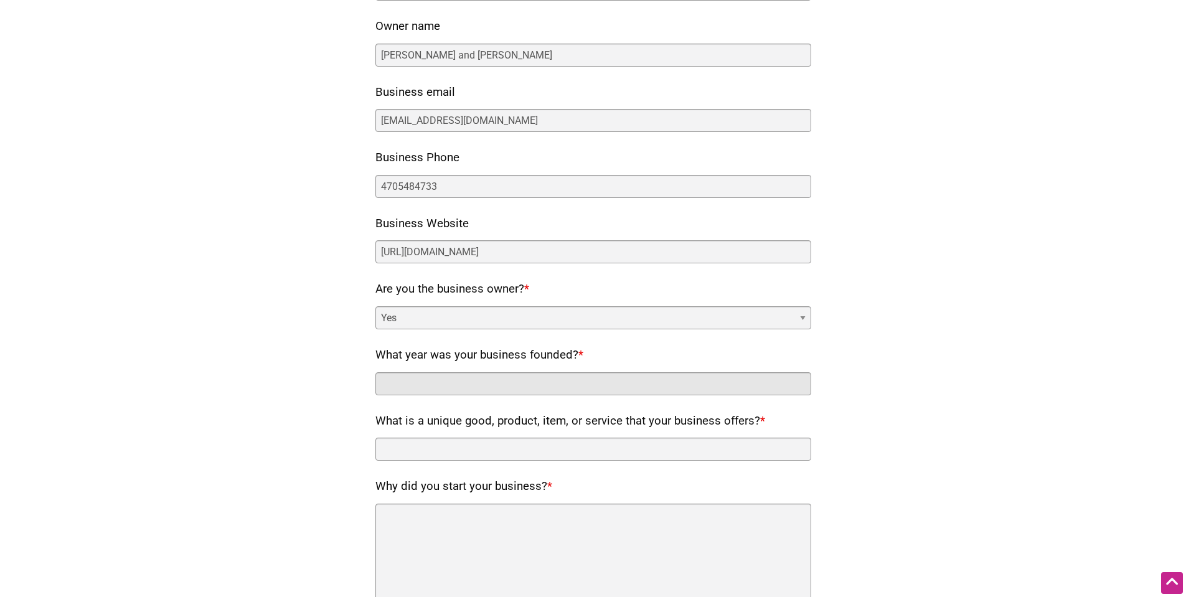
click at [506, 385] on input "What year was your business founded? *" at bounding box center [594, 383] width 436 height 23
type input "2024"
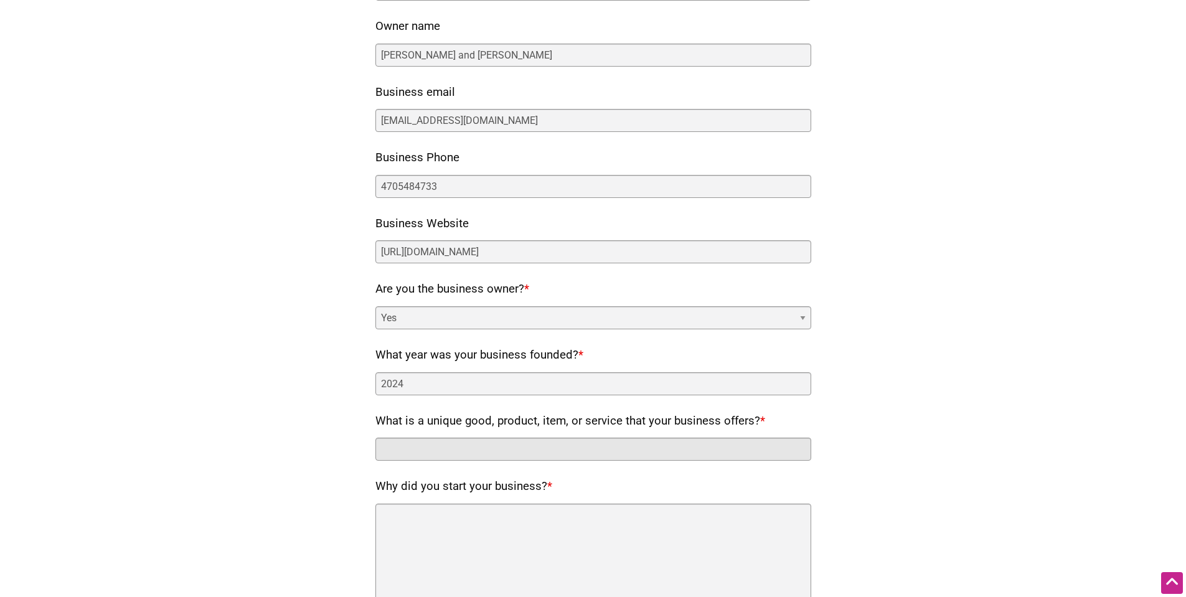
click at [548, 438] on input "What is a unique good, product, item, or service that your business offers? *" at bounding box center [594, 449] width 436 height 23
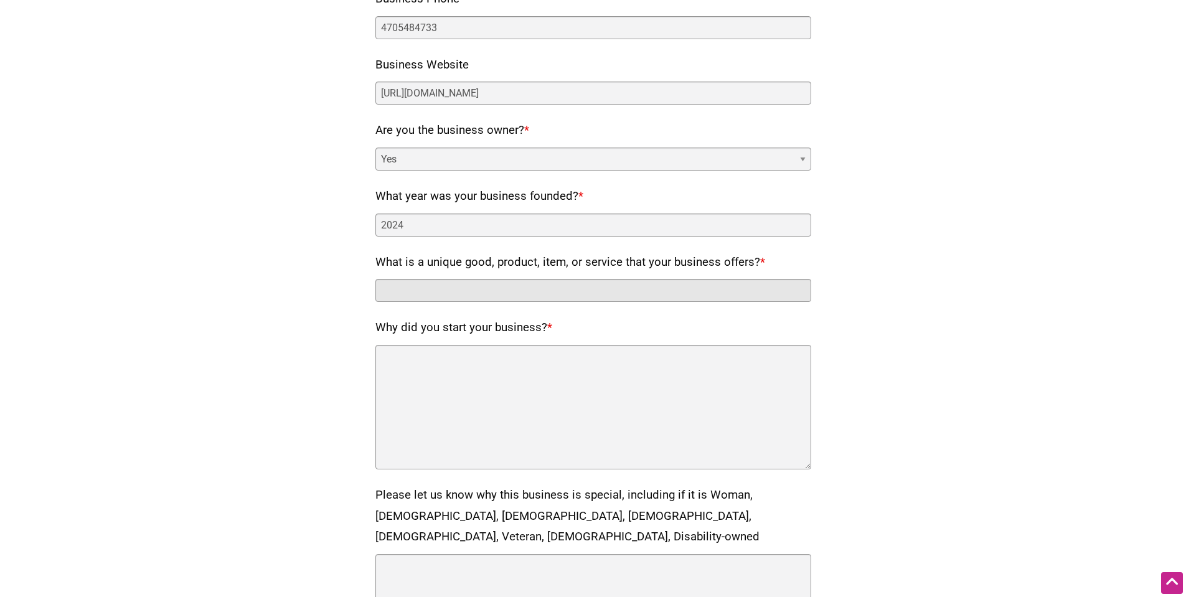
scroll to position [478, 0]
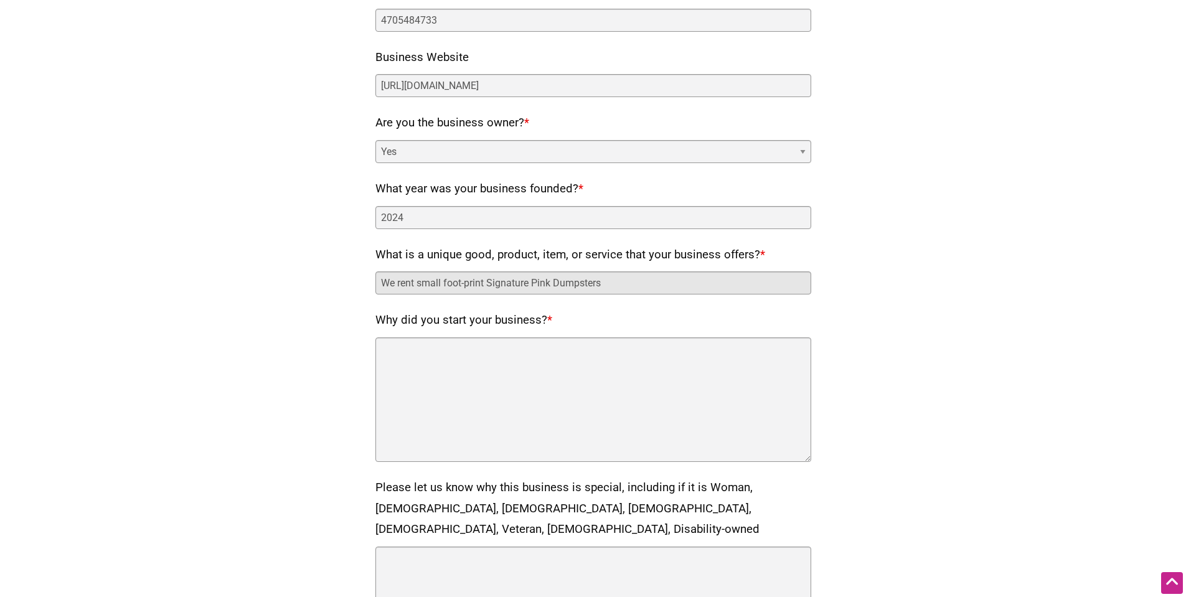
type input "We rent small foot-print Signature Pink Dumpsters"
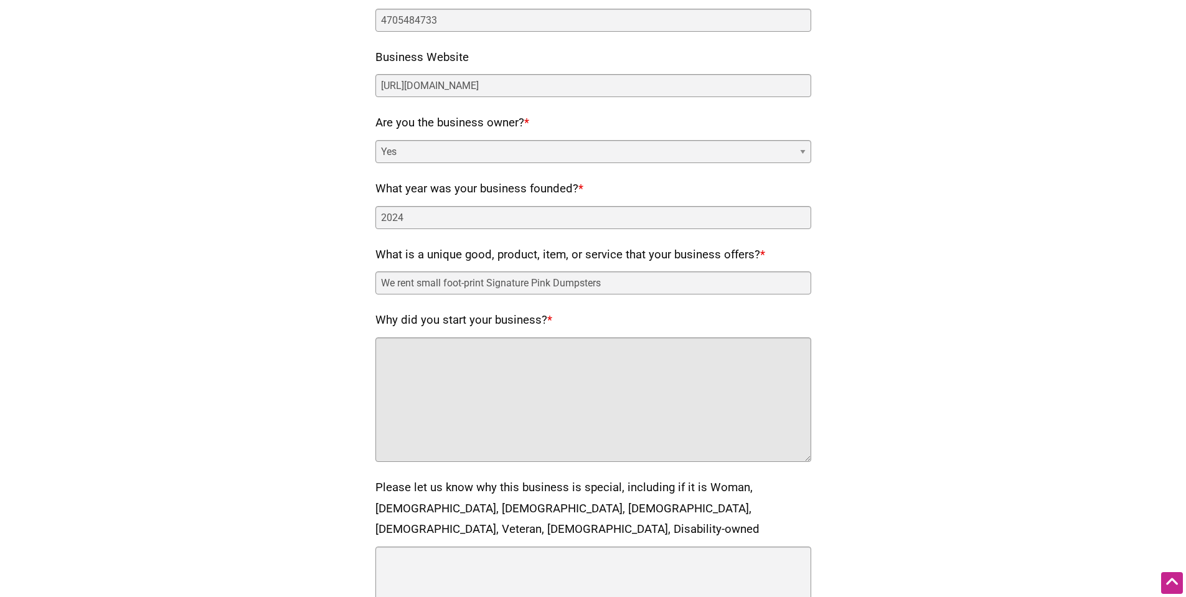
click at [569, 362] on textarea "Why did you start your business? *" at bounding box center [594, 400] width 436 height 125
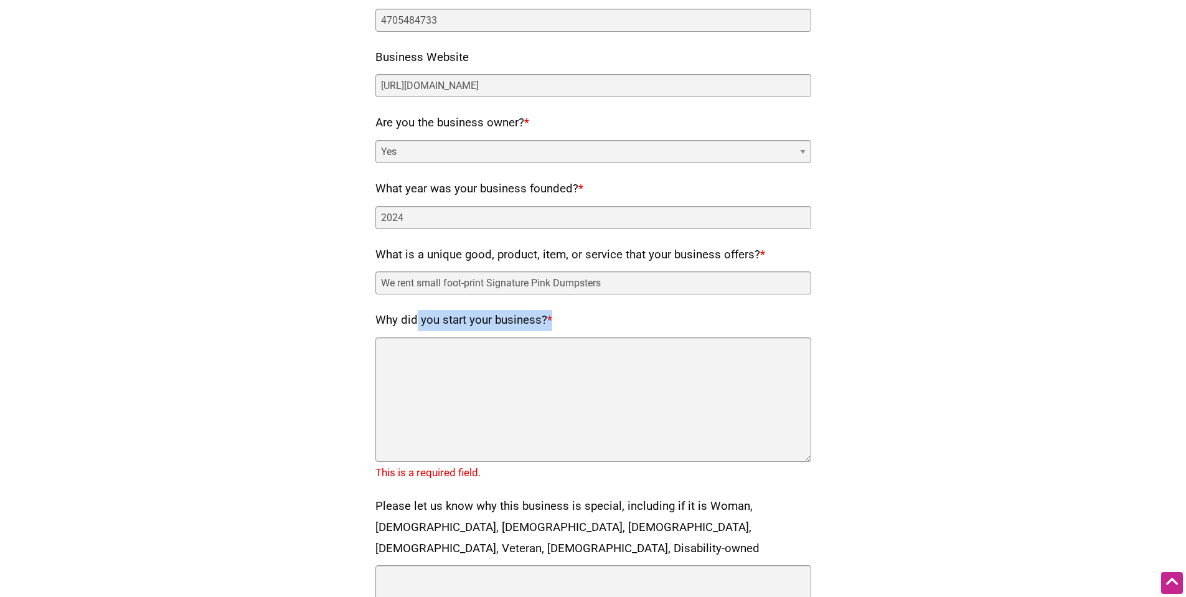
drag, startPoint x: 543, startPoint y: 313, endPoint x: 380, endPoint y: 328, distance: 163.9
click at [380, 328] on div "Why did you start your business? *" at bounding box center [594, 386] width 436 height 152
copy label "Why did you start your business? *"
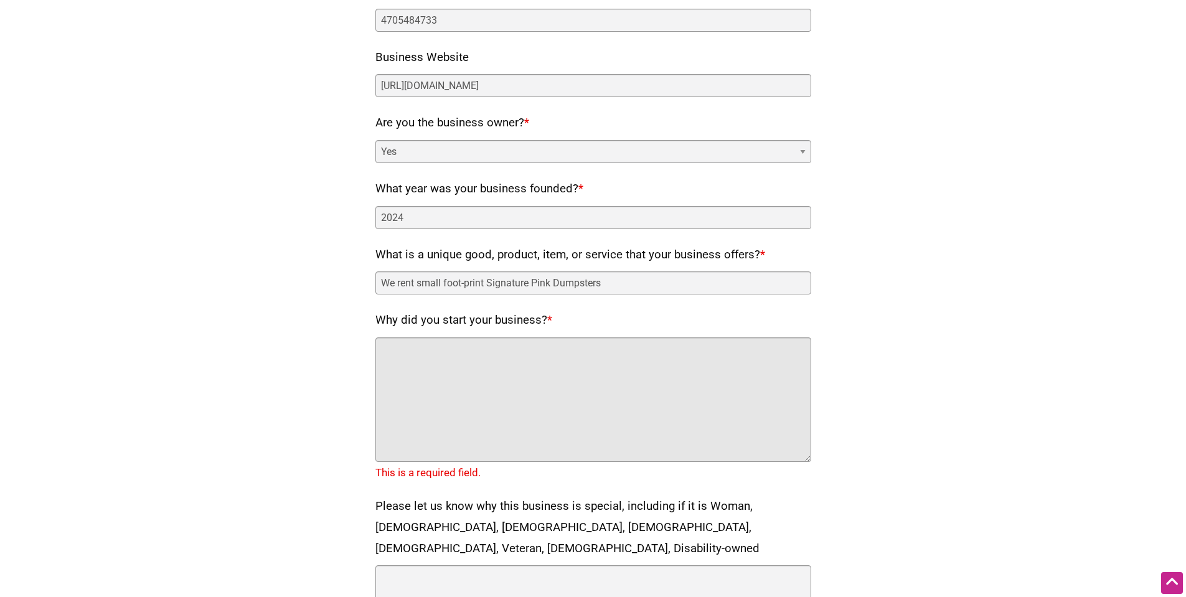
click at [513, 348] on textarea "Why did you start your business? *" at bounding box center [594, 400] width 436 height 125
paste textarea "We’re [PERSON_NAME] (Black owner) and [PERSON_NAME] ([DEMOGRAPHIC_DATA] owner),…"
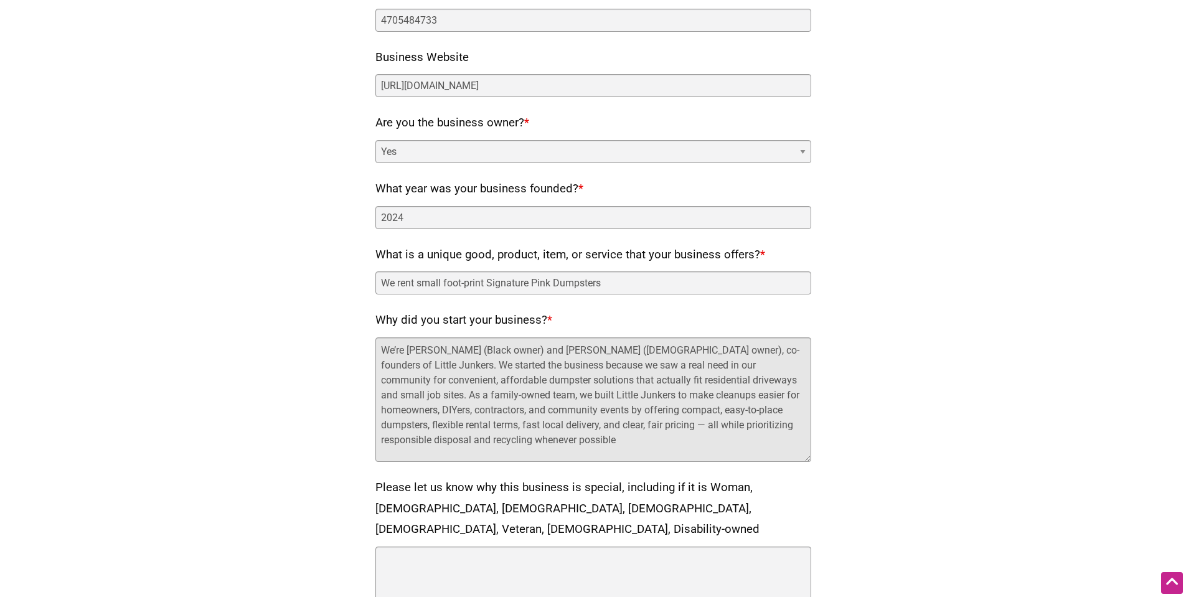
click at [504, 349] on textarea "We’re [PERSON_NAME] (Black owner) and [PERSON_NAME] ([DEMOGRAPHIC_DATA] owner),…" at bounding box center [594, 400] width 436 height 125
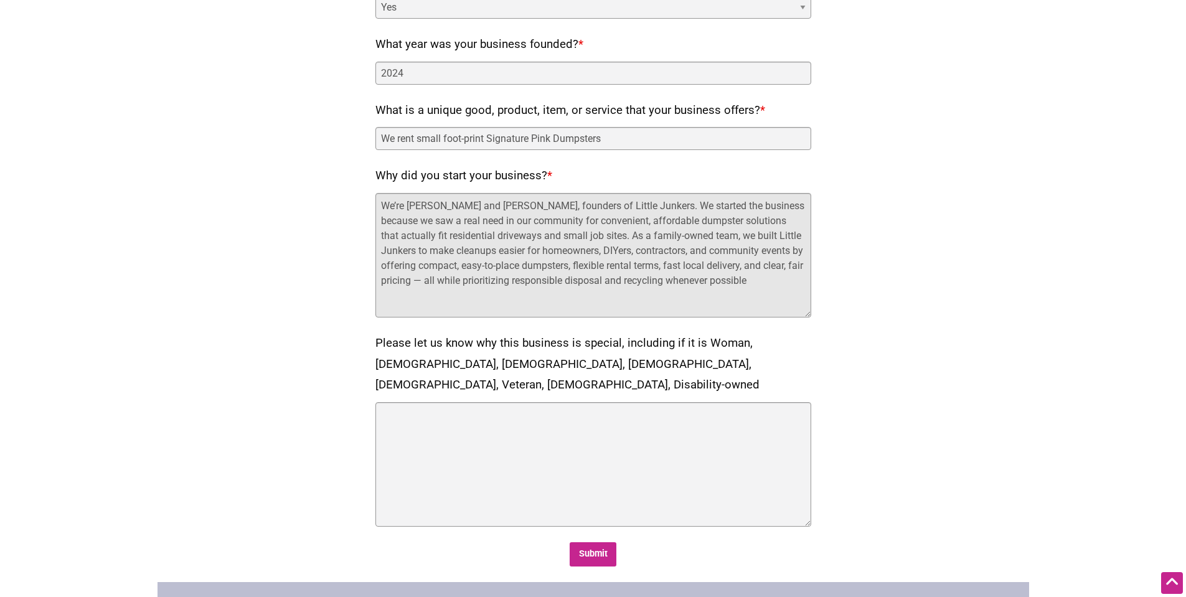
scroll to position [623, 0]
type textarea "We’re [PERSON_NAME] and [PERSON_NAME], founders of Little Junkers. We started t…"
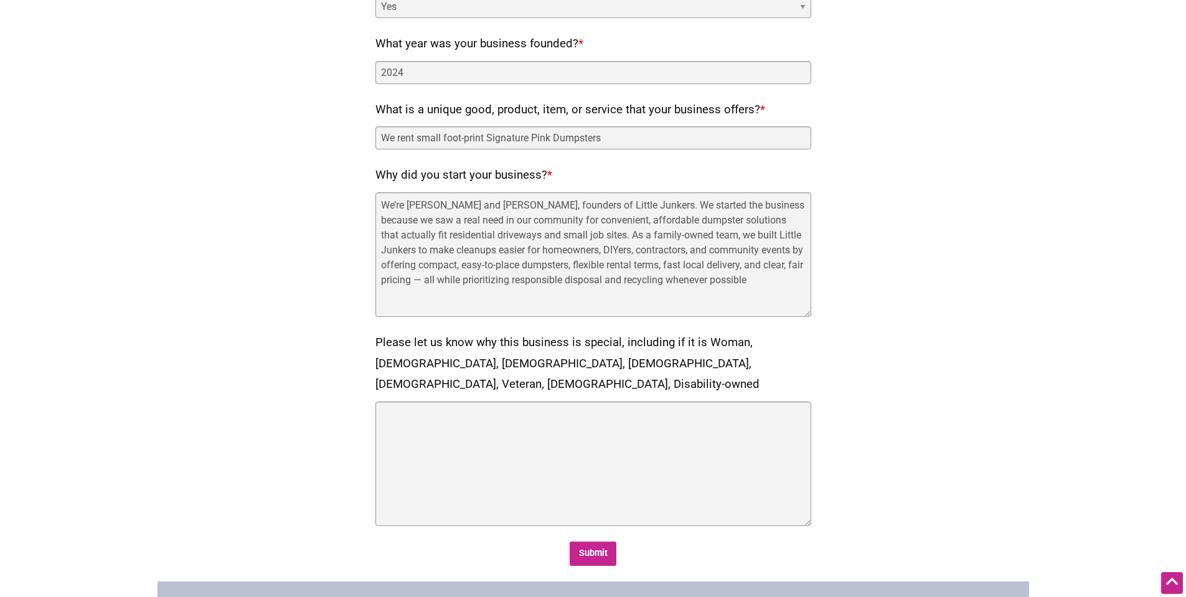
click at [666, 376] on div "Please let us know why this business is special, including if it is Woman, [DEM…" at bounding box center [594, 430] width 436 height 194
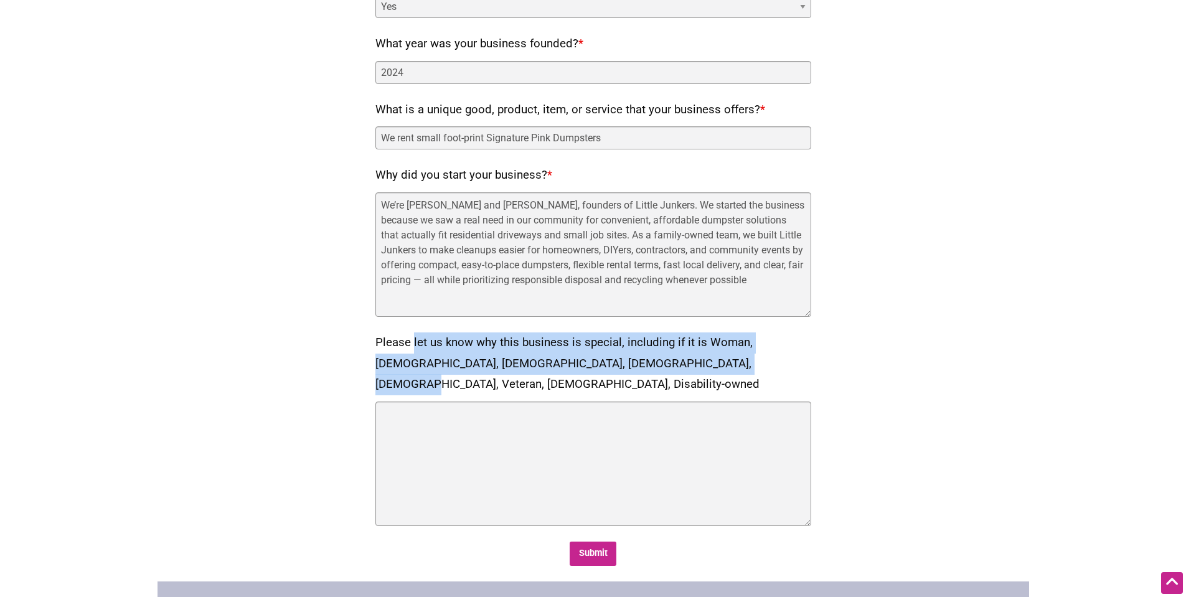
drag, startPoint x: 629, startPoint y: 362, endPoint x: 378, endPoint y: 333, distance: 252.6
click at [378, 333] on label "Please let us know why this business is special, including if it is Woman, [DEM…" at bounding box center [594, 364] width 436 height 63
copy label "Please let us know why this business is special, including if it is Woman, [DEM…"
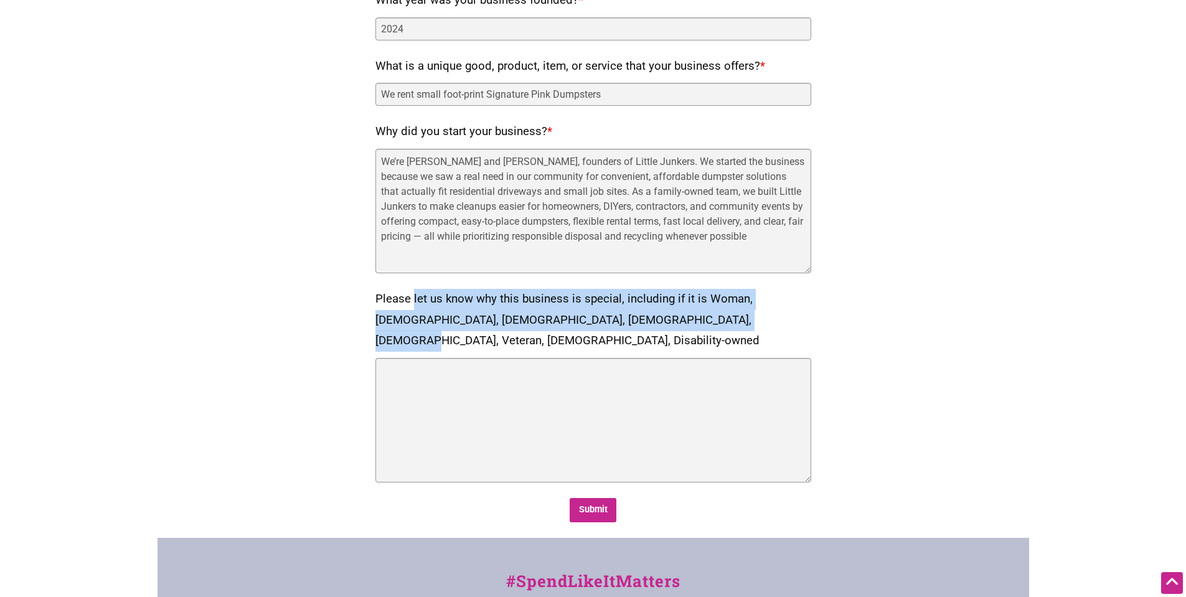
scroll to position [665, 0]
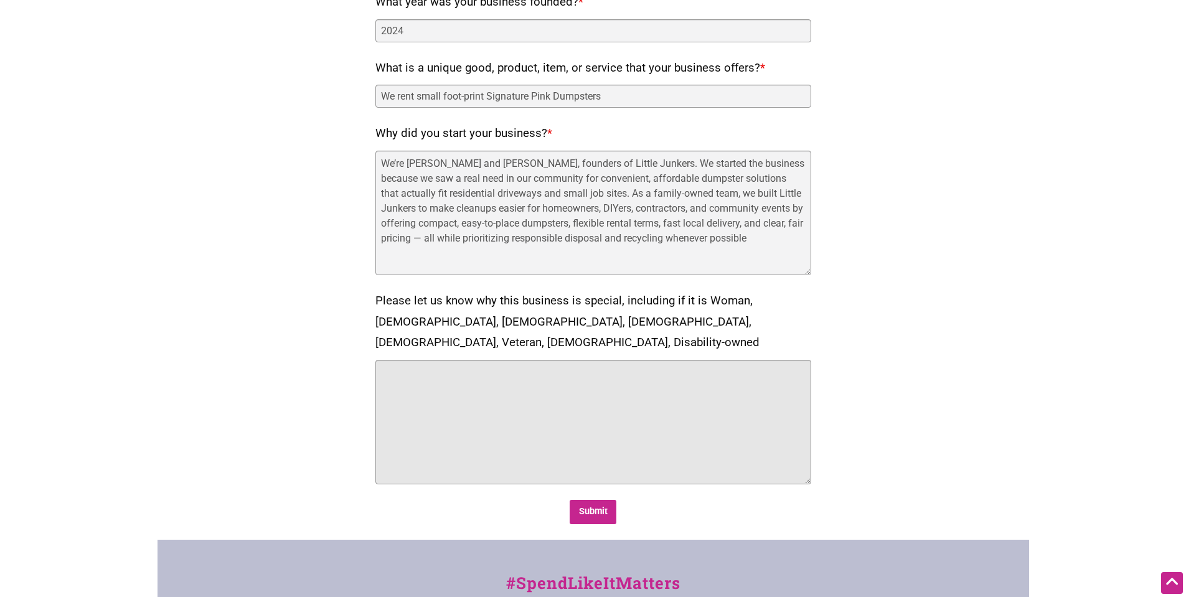
click at [490, 367] on textarea "Please let us know why this business is special, including if it is Woman, [DEM…" at bounding box center [594, 422] width 436 height 125
paste textarea "Little Junkers is a family-owned roll-off dumpster rental and waste-disposal co…"
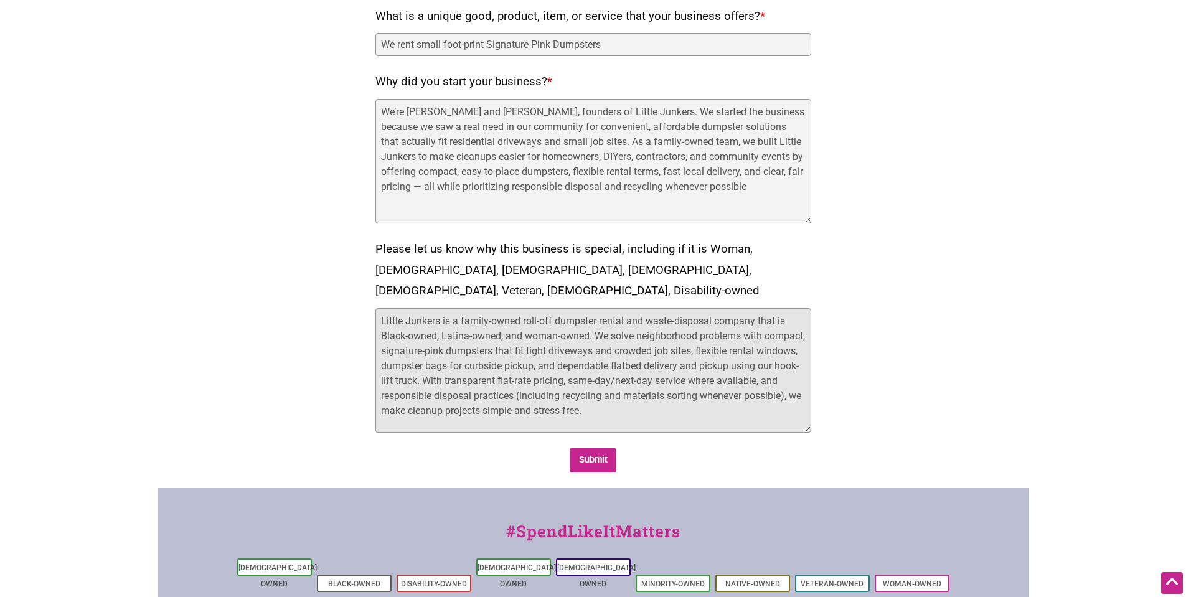
scroll to position [727, 0]
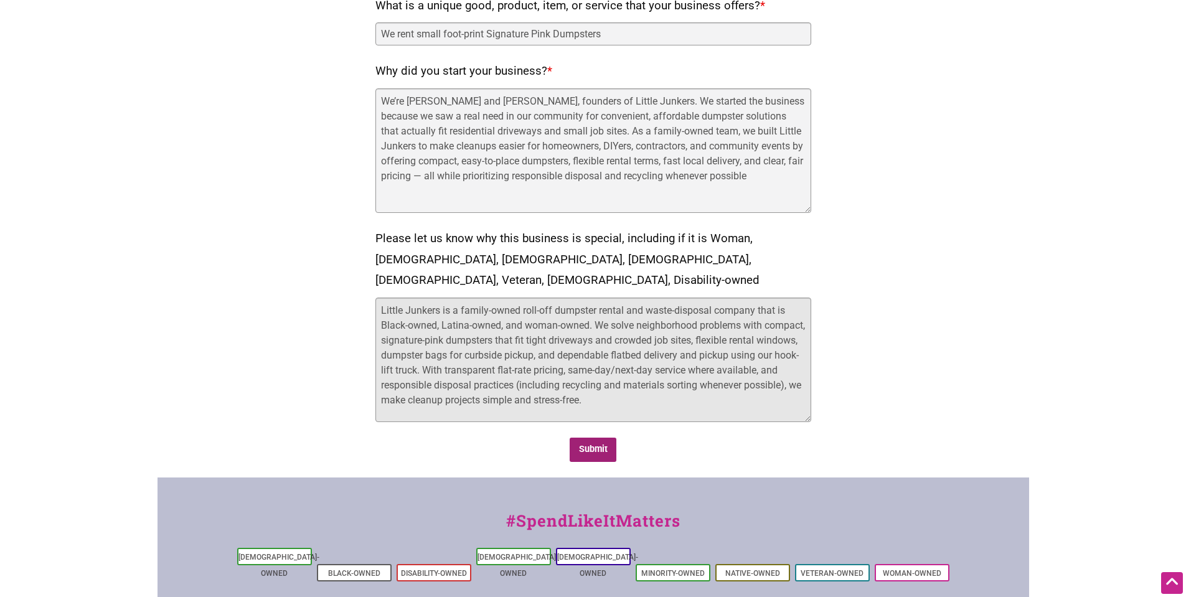
type textarea "Little Junkers is a family-owned roll-off dumpster rental and waste-disposal co…"
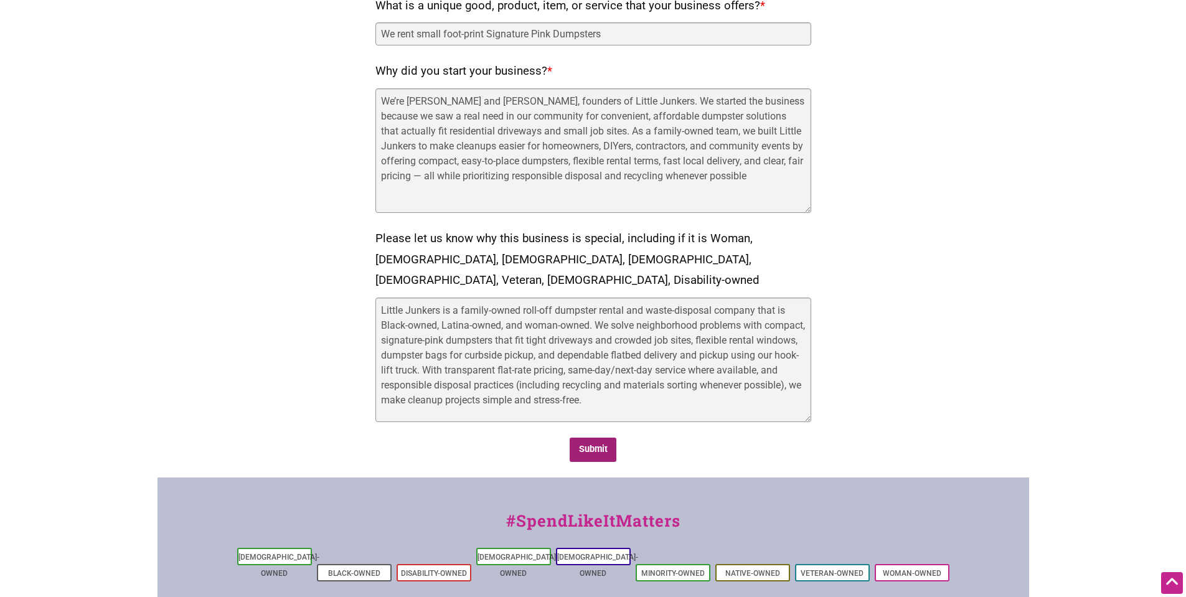
click at [601, 438] on input "Submit" at bounding box center [593, 450] width 47 height 24
